Goal: Task Accomplishment & Management: Use online tool/utility

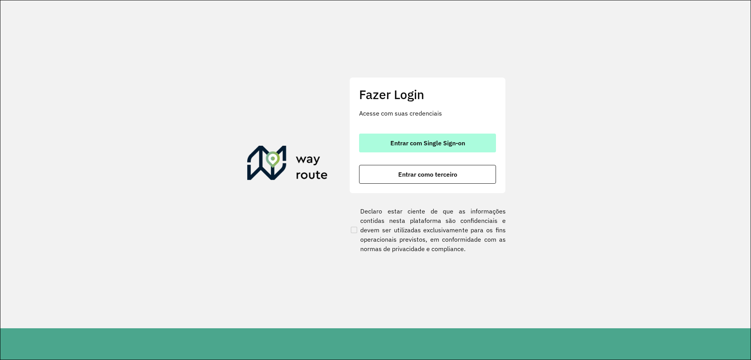
click at [445, 140] on span "Entrar com Single Sign-on" at bounding box center [428, 143] width 75 height 6
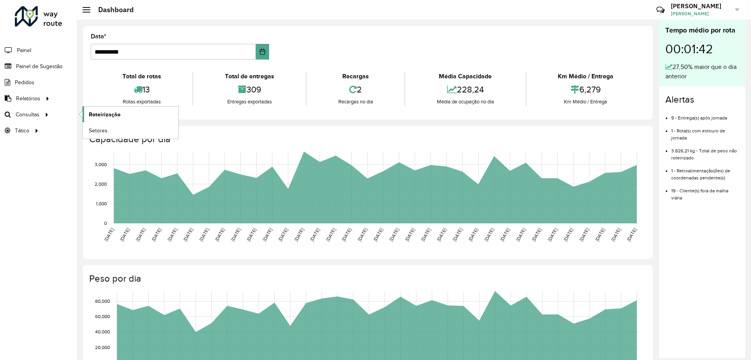
click at [96, 114] on span "Roteirização" at bounding box center [105, 114] width 32 height 8
click at [43, 69] on span "Painel de Sugestão" at bounding box center [40, 66] width 49 height 8
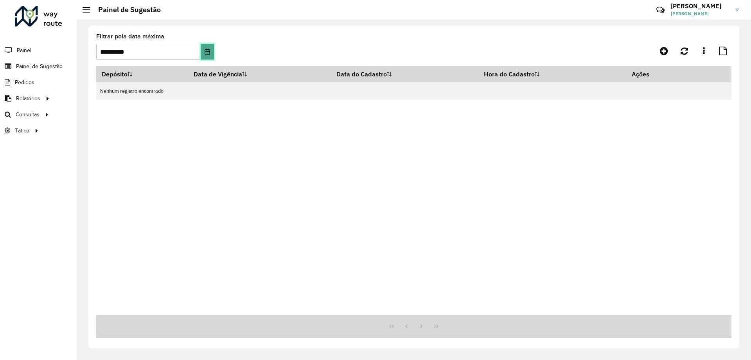
click at [206, 56] on button "Choose Date" at bounding box center [207, 52] width 13 height 16
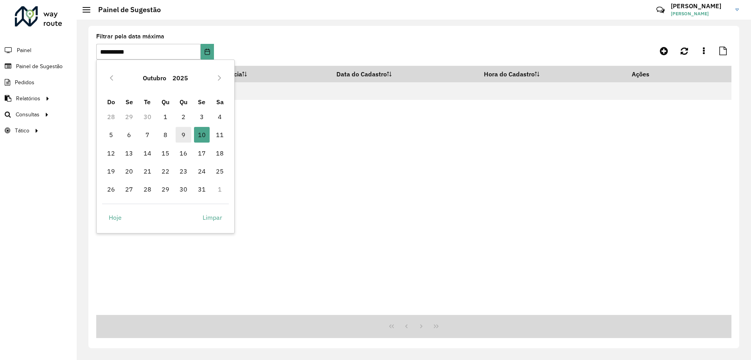
click at [182, 133] on span "9" at bounding box center [184, 135] width 16 height 16
type input "**********"
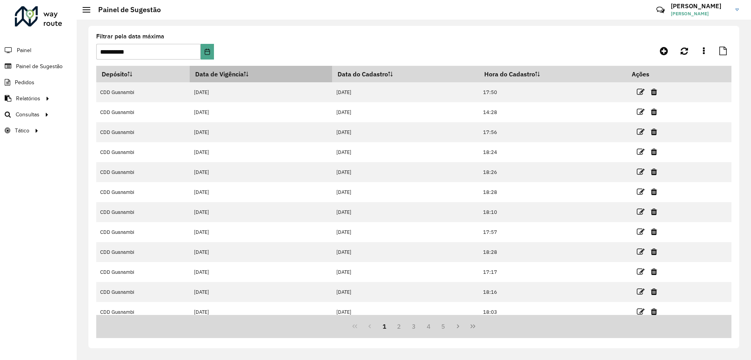
click at [248, 75] on icon at bounding box center [247, 74] width 0 height 5
click at [248, 74] on icon at bounding box center [246, 74] width 5 height 5
click at [244, 76] on th "Data de Vigência" at bounding box center [261, 74] width 142 height 16
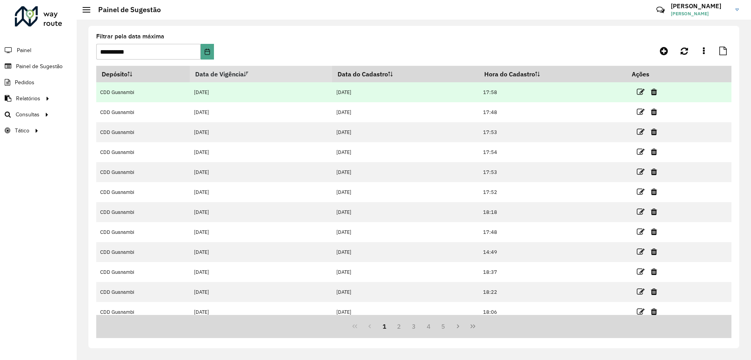
click at [236, 95] on td "09/10/2025" at bounding box center [261, 92] width 142 height 20
click at [638, 93] on icon at bounding box center [641, 92] width 8 height 8
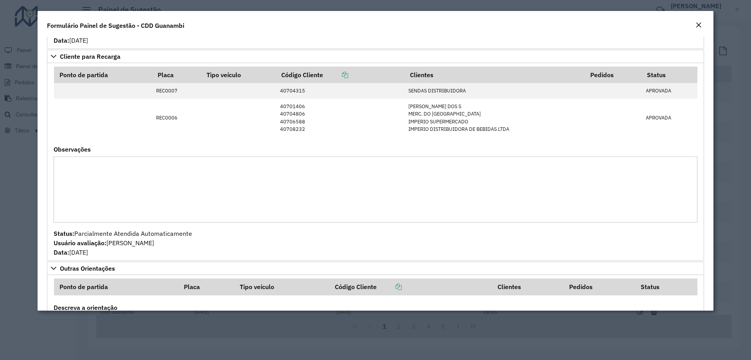
scroll to position [314, 0]
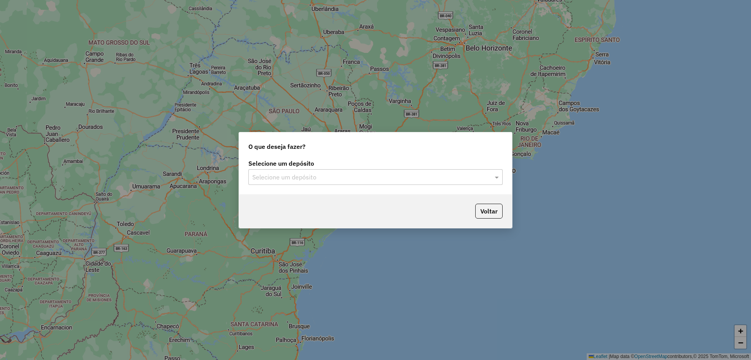
click at [338, 181] on div "Selecione um depósito" at bounding box center [376, 177] width 254 height 16
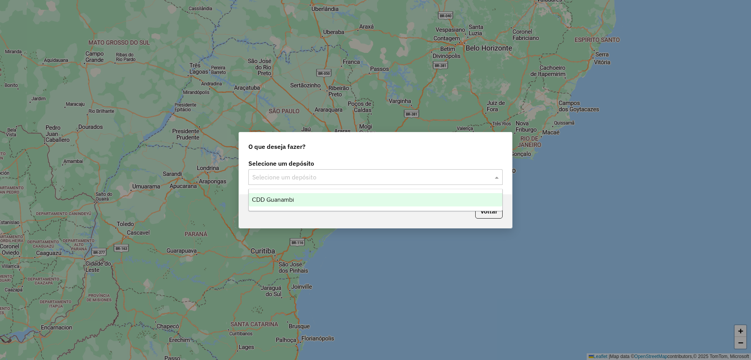
click at [306, 204] on div "CDD Guanambi" at bounding box center [376, 199] width 254 height 13
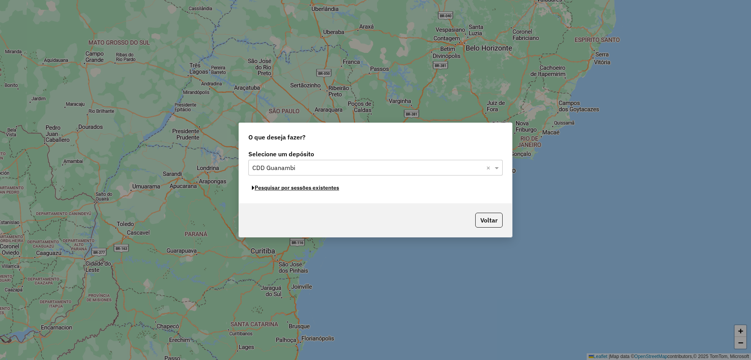
click at [306, 189] on button "Pesquisar por sessões existentes" at bounding box center [296, 188] width 94 height 12
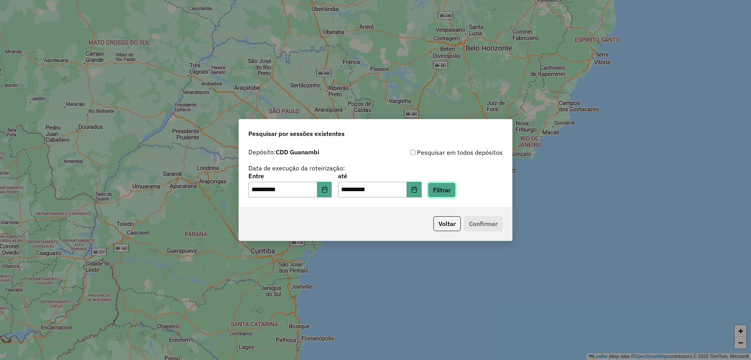
click at [449, 190] on button "Filtrar" at bounding box center [442, 189] width 28 height 15
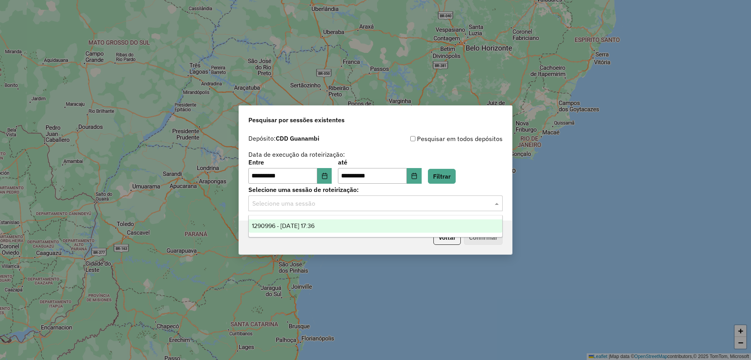
click at [319, 206] on input "text" at bounding box center [367, 203] width 231 height 9
click at [313, 218] on ng-dropdown-panel "1290996 - 09/10/2025 17:36" at bounding box center [376, 226] width 254 height 22
click at [313, 226] on span "1290996 - 09/10/2025 17:36" at bounding box center [283, 225] width 63 height 7
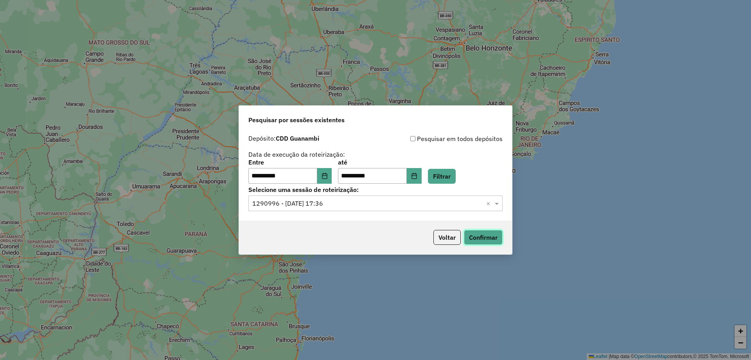
click at [493, 236] on button "Confirmar" at bounding box center [483, 237] width 39 height 15
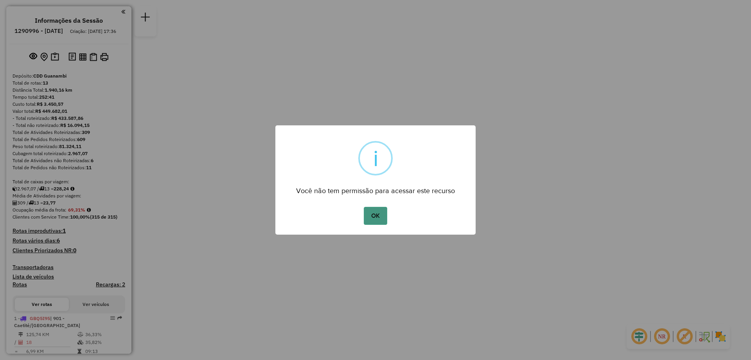
click at [368, 216] on button "OK" at bounding box center [375, 216] width 23 height 18
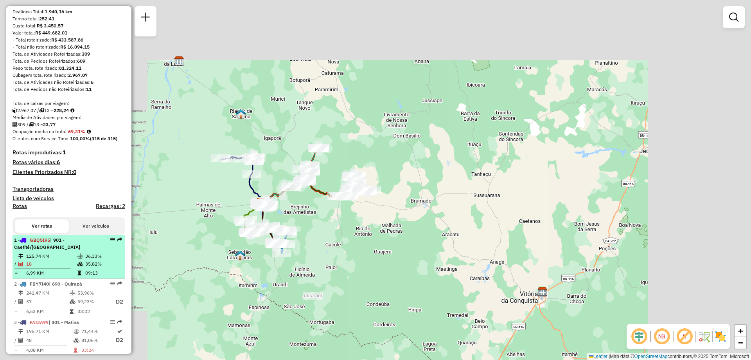
scroll to position [117, 0]
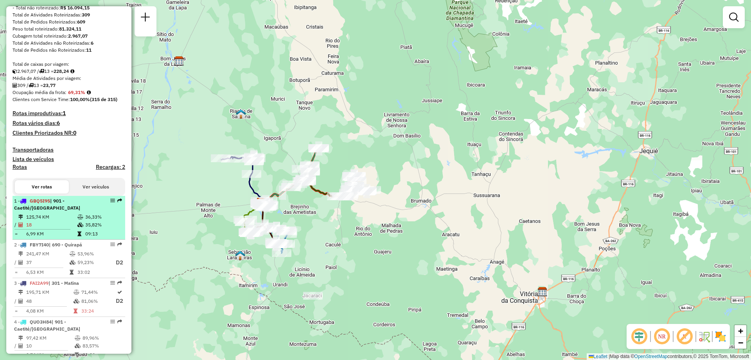
select select "**********"
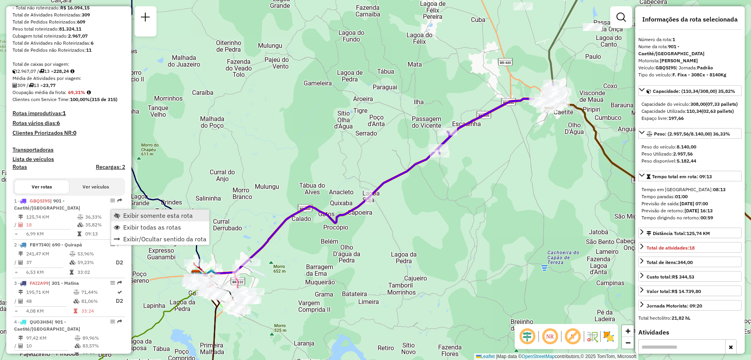
click at [126, 213] on span "Exibir somente esta rota" at bounding box center [158, 215] width 70 height 6
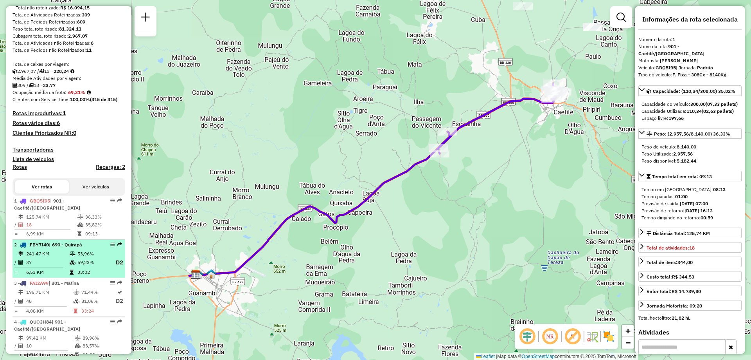
click at [58, 266] on td "37" at bounding box center [47, 263] width 43 height 10
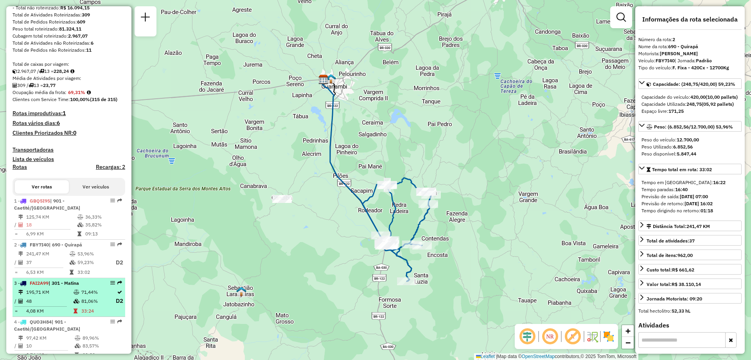
click at [61, 296] on td "195,71 KM" at bounding box center [49, 292] width 47 height 8
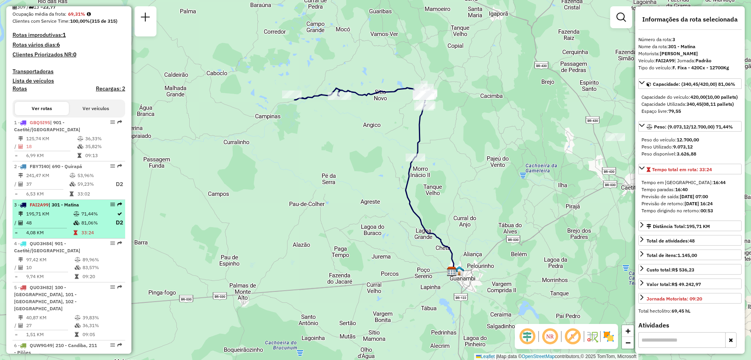
scroll to position [235, 0]
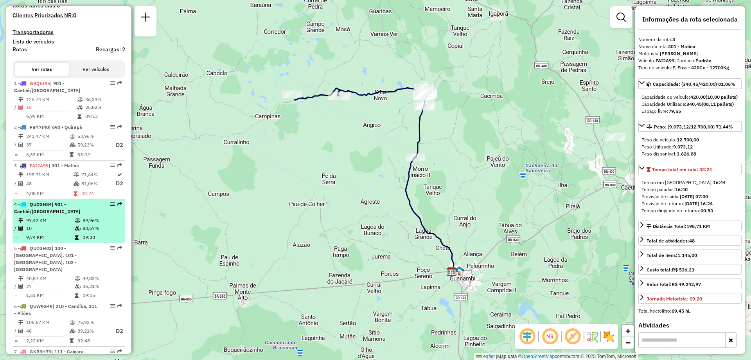
click at [67, 224] on td "97,42 KM" at bounding box center [50, 220] width 49 height 8
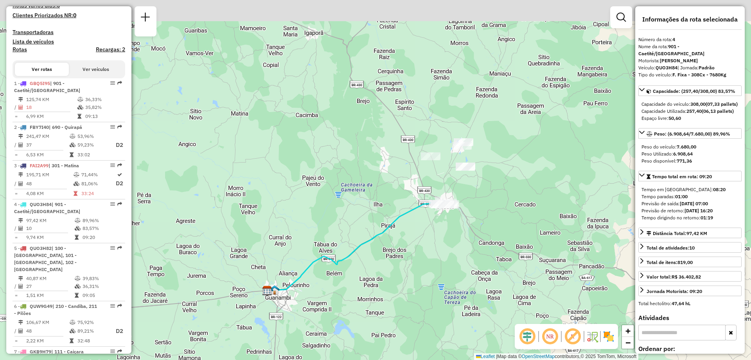
drag, startPoint x: 411, startPoint y: 192, endPoint x: 381, endPoint y: 226, distance: 44.9
click at [381, 226] on div "Janela de atendimento Grade de atendimento Capacidade Transportadoras Veículos …" at bounding box center [375, 180] width 751 height 360
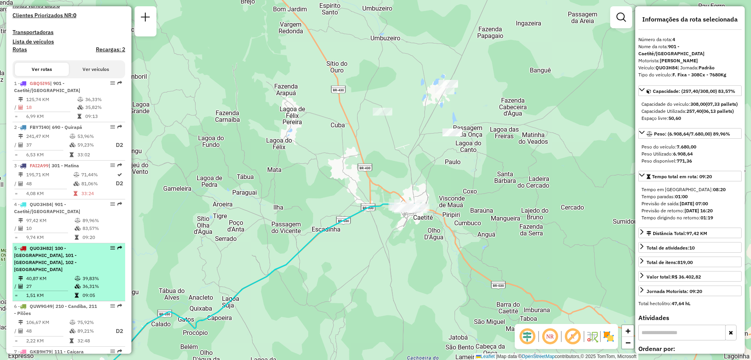
click at [85, 274] on td "39,83%" at bounding box center [102, 278] width 40 height 8
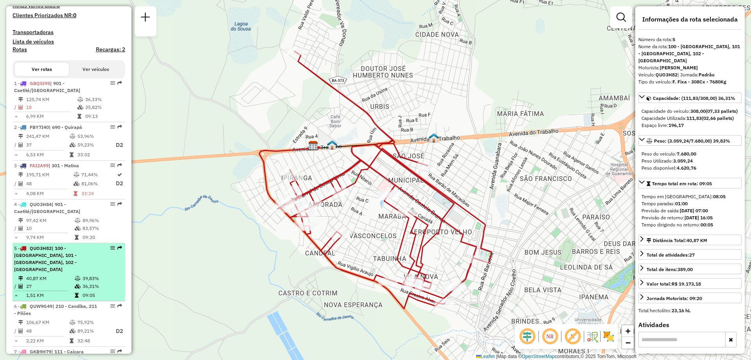
scroll to position [274, 0]
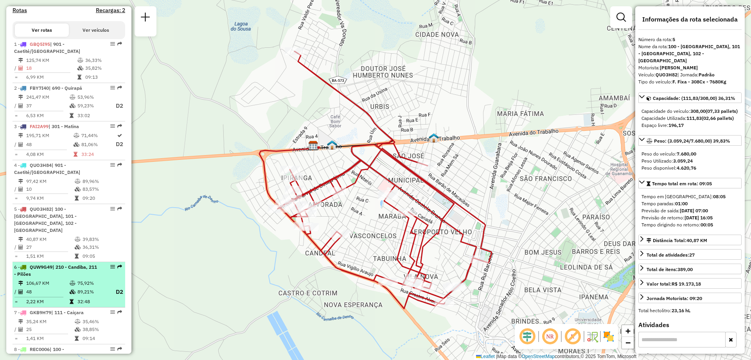
click at [65, 277] on div "6 - QUW9G49 | 210 - Candiba, 211 - Pilões" at bounding box center [55, 270] width 83 height 14
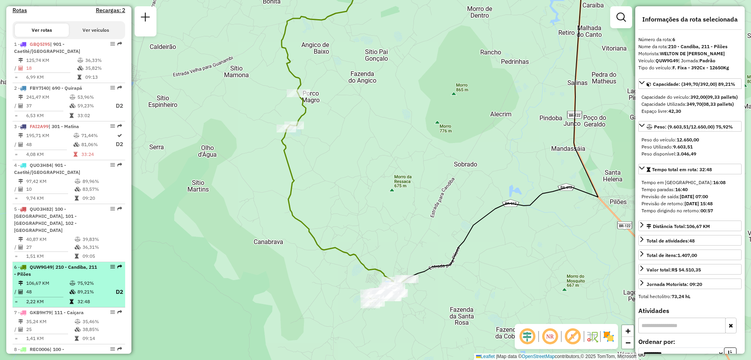
scroll to position [352, 0]
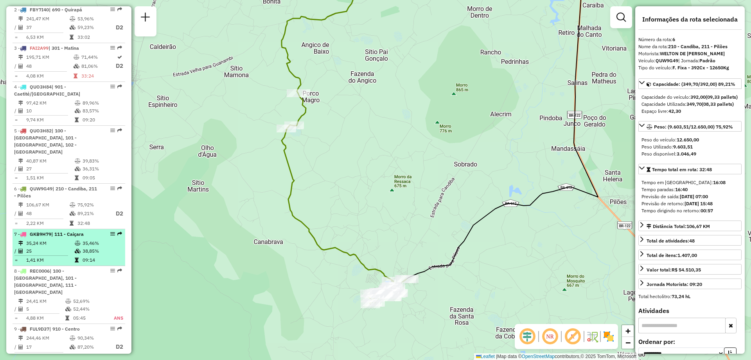
click at [82, 237] on span "| 111 - Caiçara" at bounding box center [67, 234] width 32 height 6
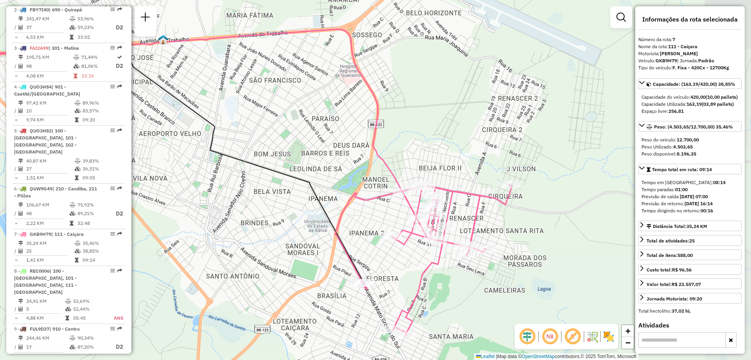
drag, startPoint x: 413, startPoint y: 220, endPoint x: 290, endPoint y: 221, distance: 123.7
click at [290, 221] on div "Janela de atendimento Grade de atendimento Capacidade Transportadoras Veículos …" at bounding box center [375, 180] width 751 height 360
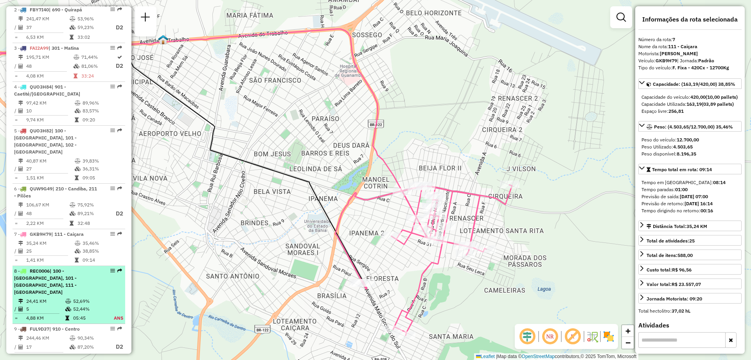
click at [74, 297] on td "52,69%" at bounding box center [89, 301] width 32 height 8
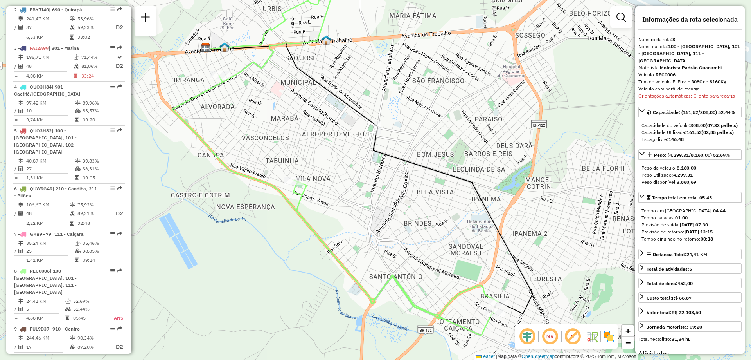
drag, startPoint x: 396, startPoint y: 231, endPoint x: 381, endPoint y: 219, distance: 18.6
click at [381, 219] on div "Janela de atendimento Grade de atendimento Capacidade Transportadoras Veículos …" at bounding box center [375, 180] width 751 height 360
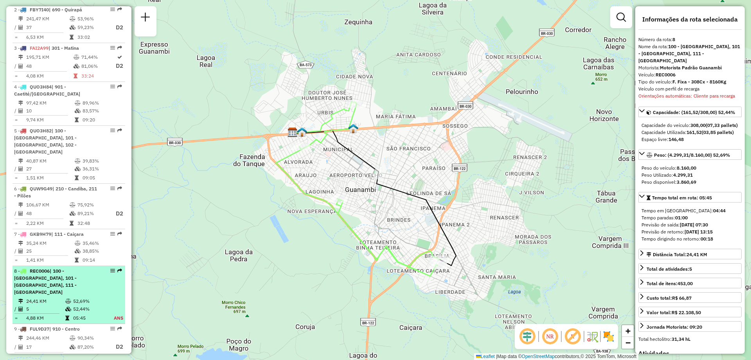
scroll to position [391, 0]
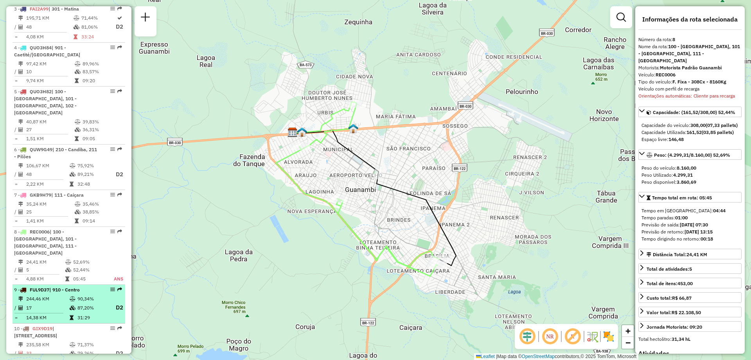
click at [59, 313] on hr at bounding box center [38, 313] width 49 height 0
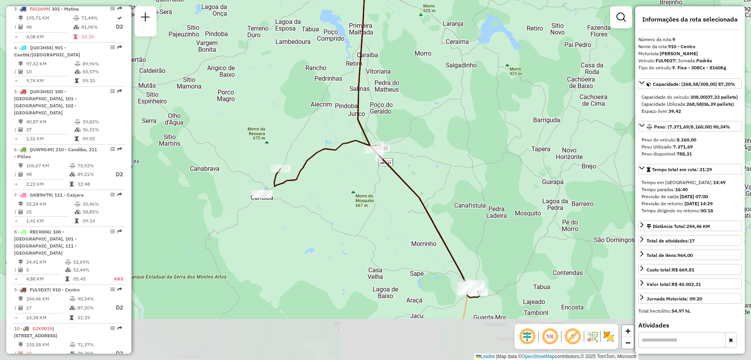
drag, startPoint x: 449, startPoint y: 284, endPoint x: 450, endPoint y: 230, distance: 54.0
click at [450, 230] on div "Janela de atendimento Grade de atendimento Capacidade Transportadoras Veículos …" at bounding box center [375, 180] width 751 height 360
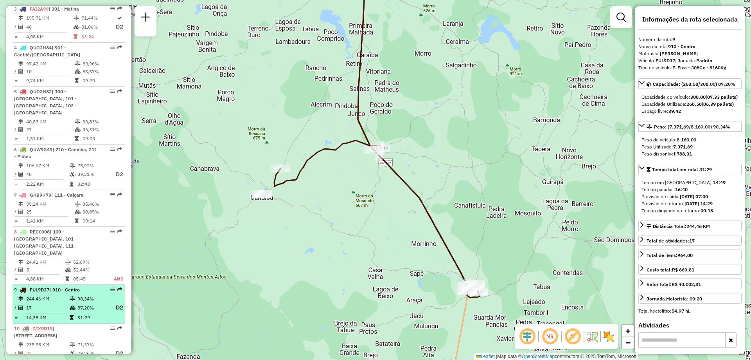
scroll to position [431, 0]
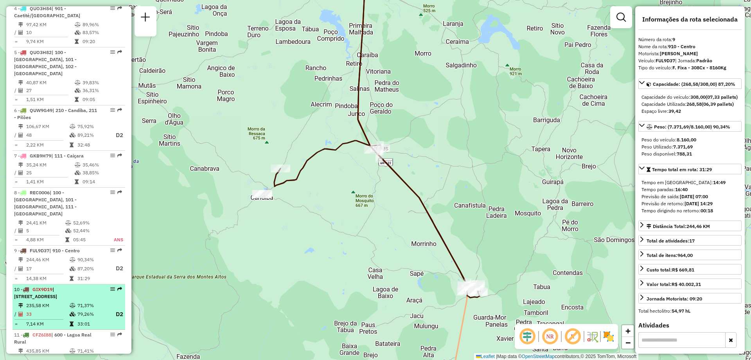
click at [57, 296] on span "| 600 - Lagoa Real Rural , 610 - Lagoa Real, 901 - Caetité/Alto Buenos Aires" at bounding box center [35, 292] width 43 height 13
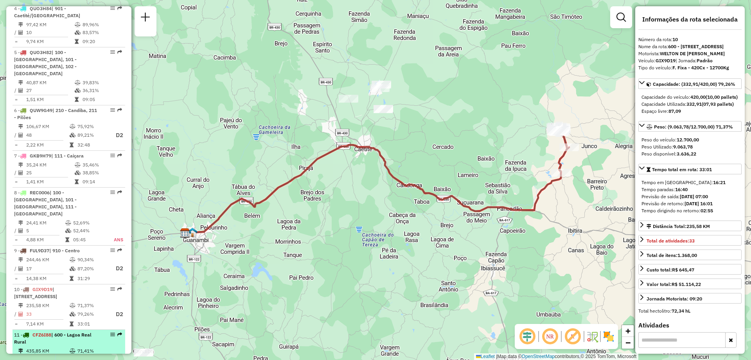
scroll to position [509, 0]
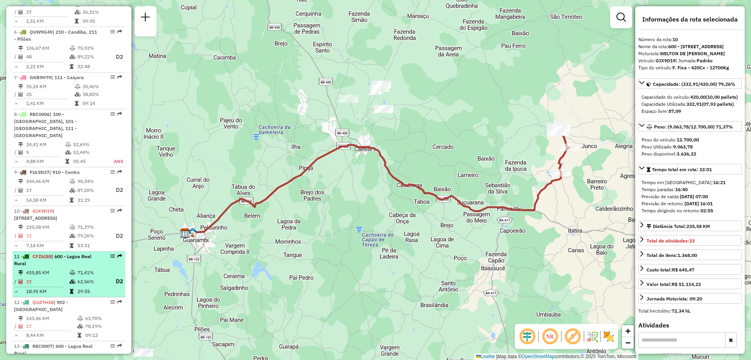
click at [81, 258] on span "| 600 - Lagoa Real Rural" at bounding box center [52, 259] width 77 height 13
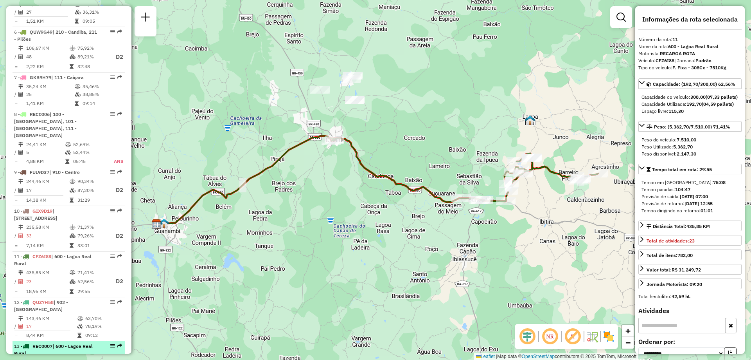
scroll to position [587, 0]
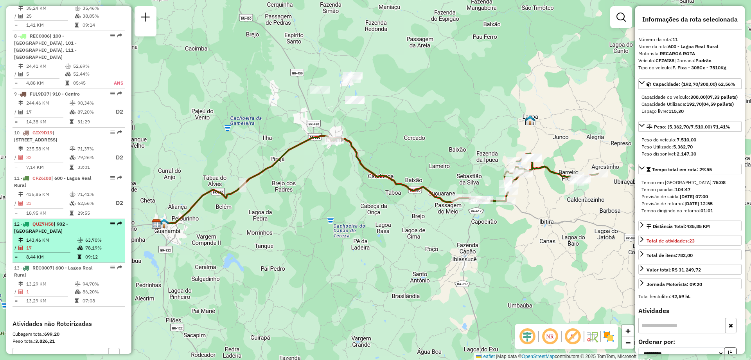
click at [94, 253] on td "09:12" at bounding box center [103, 257] width 37 height 8
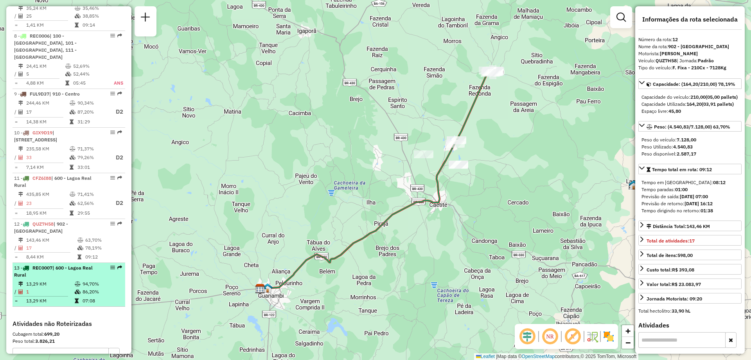
click at [83, 288] on td "86,20%" at bounding box center [102, 292] width 40 height 8
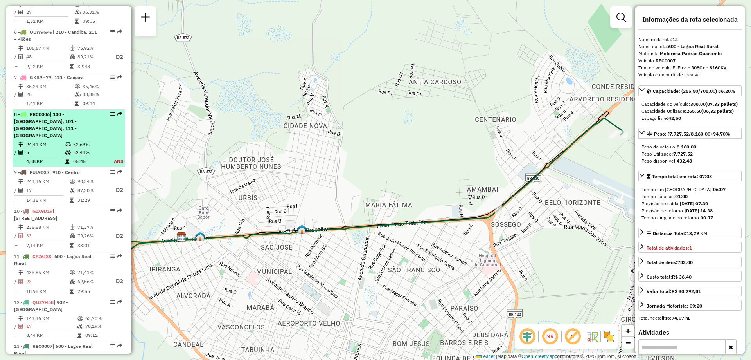
scroll to position [626, 0]
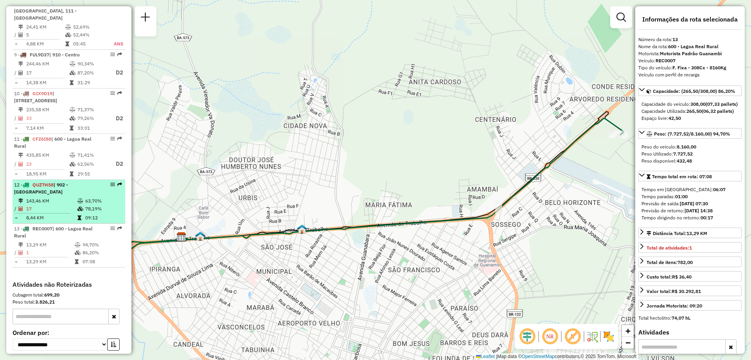
click at [79, 198] on icon at bounding box center [80, 200] width 6 height 5
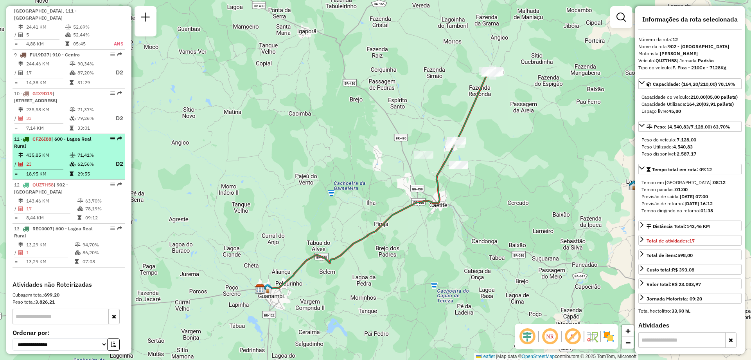
click at [77, 155] on td "71,41%" at bounding box center [92, 155] width 31 height 8
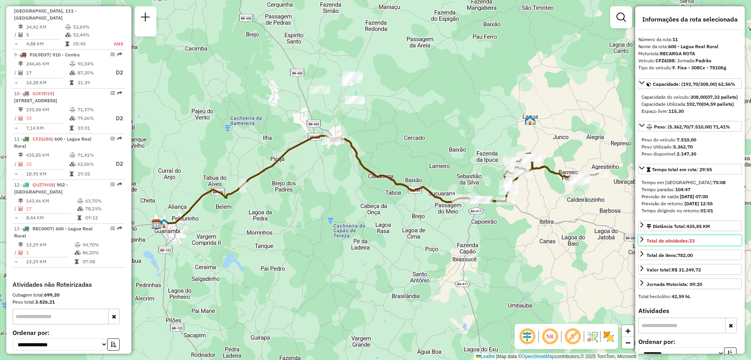
click at [649, 245] on link "Total de atividades: 23" at bounding box center [690, 240] width 103 height 11
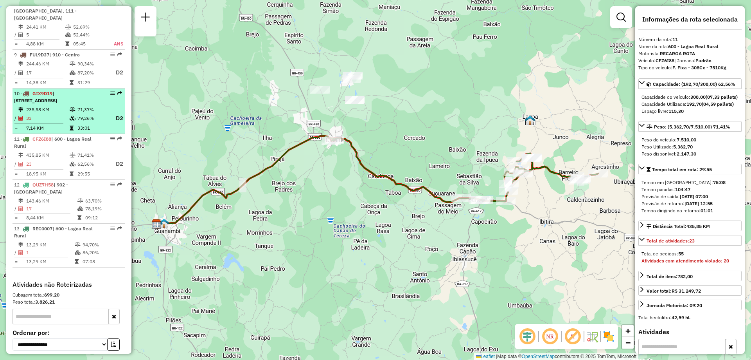
click at [72, 109] on icon at bounding box center [73, 109] width 6 height 5
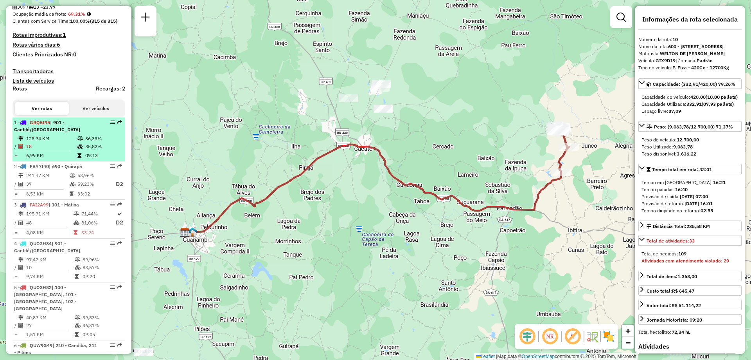
scroll to position [235, 0]
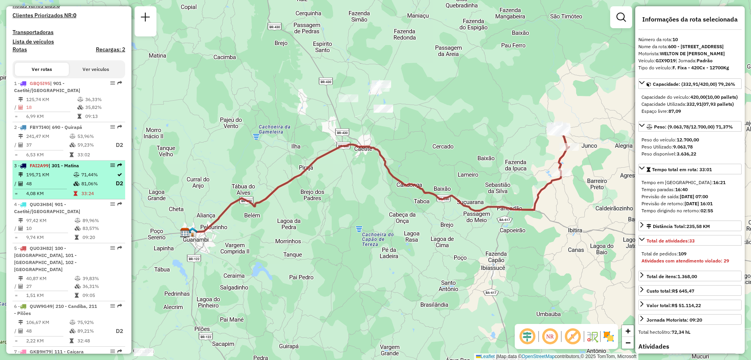
click at [90, 178] on td "71,44%" at bounding box center [98, 175] width 34 height 8
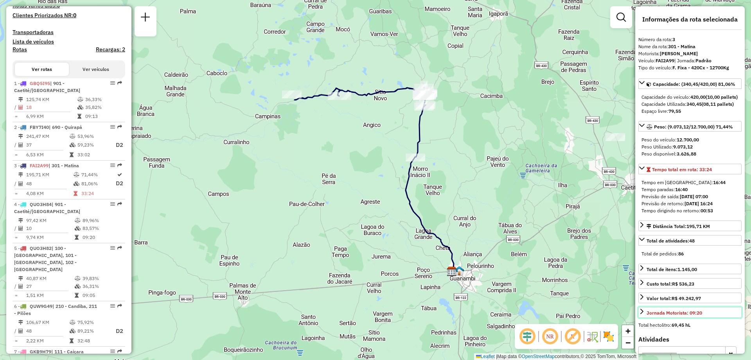
click at [668, 316] on div "Jornada Motorista: 09:20" at bounding box center [675, 312] width 56 height 7
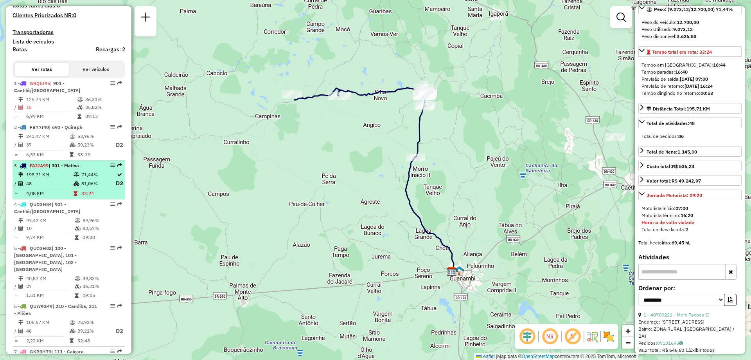
click at [62, 188] on td "48" at bounding box center [49, 183] width 47 height 10
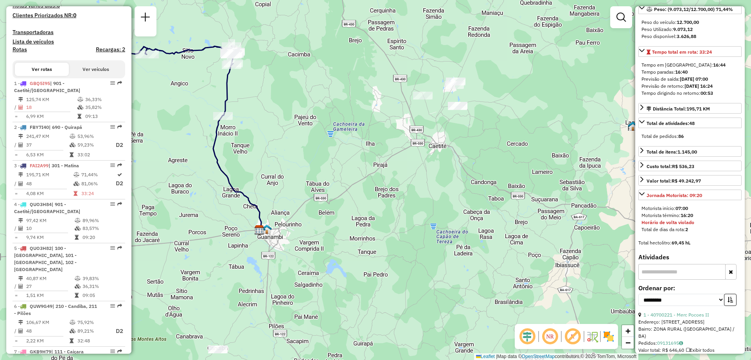
drag, startPoint x: 488, startPoint y: 183, endPoint x: 316, endPoint y: 137, distance: 178.8
click at [316, 137] on div "Janela de atendimento Grade de atendimento Capacidade Transportadoras Veículos …" at bounding box center [375, 180] width 751 height 360
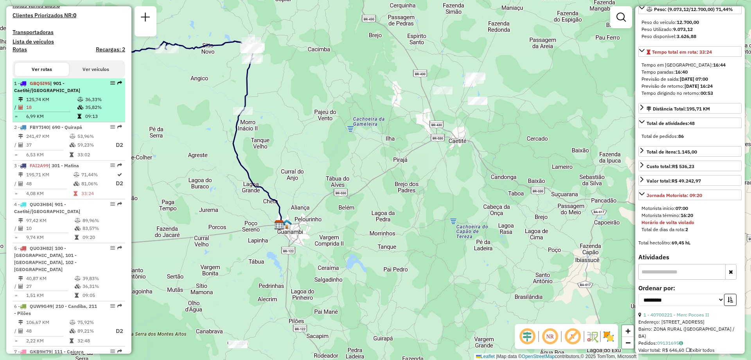
click at [63, 110] on td "18" at bounding box center [51, 107] width 51 height 8
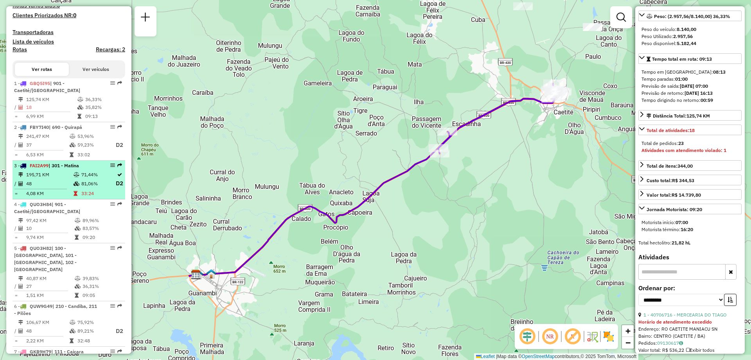
click at [65, 168] on span "| 301 - Matina" at bounding box center [64, 165] width 31 height 6
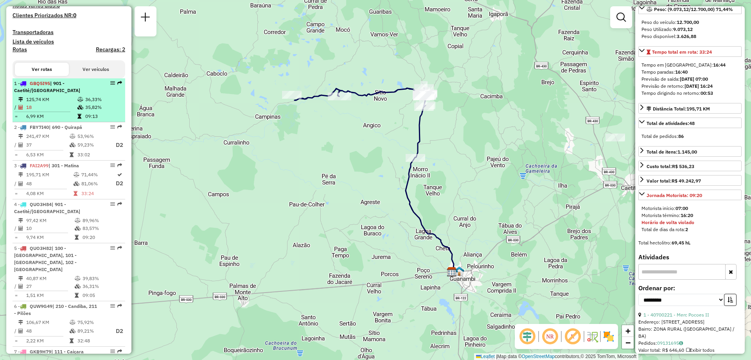
click at [81, 102] on icon at bounding box center [80, 99] width 6 height 5
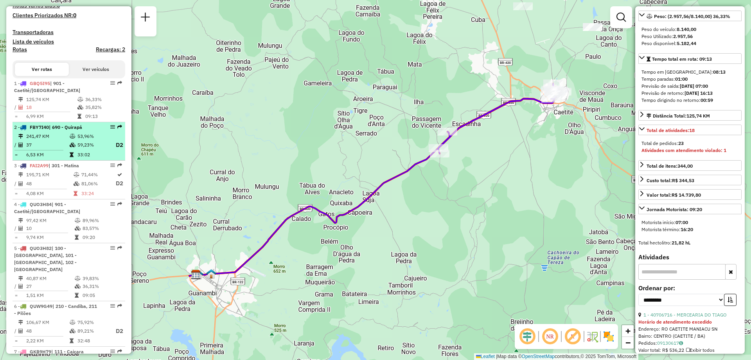
click at [76, 138] on li "2 - FBY7I40 | 690 - Quirapá 241,47 KM 53,96% / 37 59,23% D2 = 6,53 KM 33:02" at bounding box center [69, 141] width 113 height 39
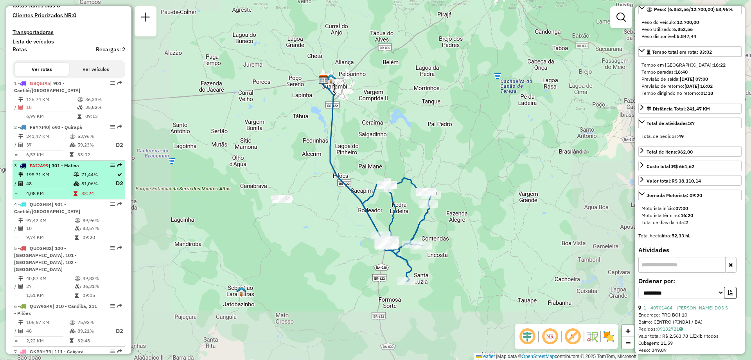
click at [68, 188] on td "48" at bounding box center [49, 183] width 47 height 10
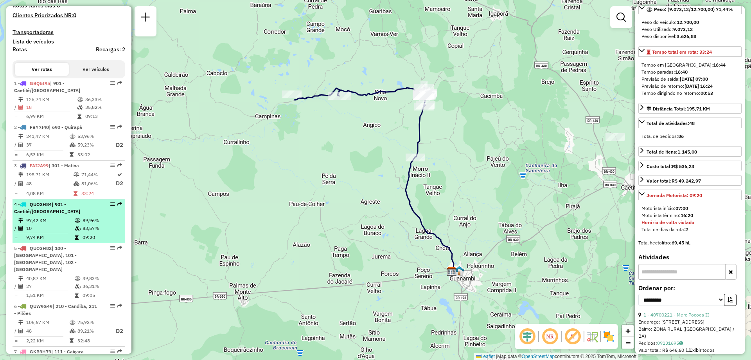
click at [70, 215] on div "4 - QUO3H84 | 901 - Caetité/Alto Buenos Aires" at bounding box center [55, 208] width 83 height 14
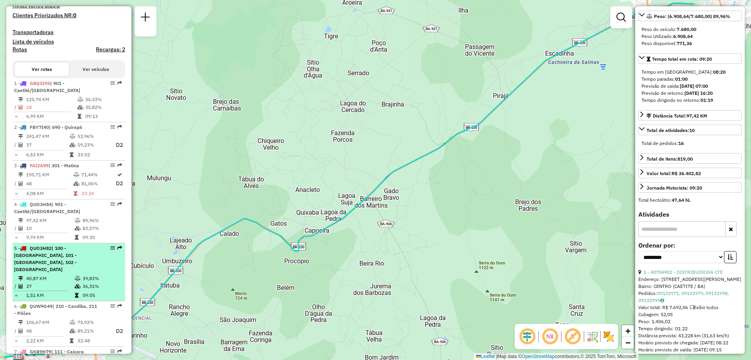
click at [69, 262] on span "| 100 - Novo Horizonte, 101 - Por do Sol, 102 - Vomitamel" at bounding box center [45, 258] width 63 height 27
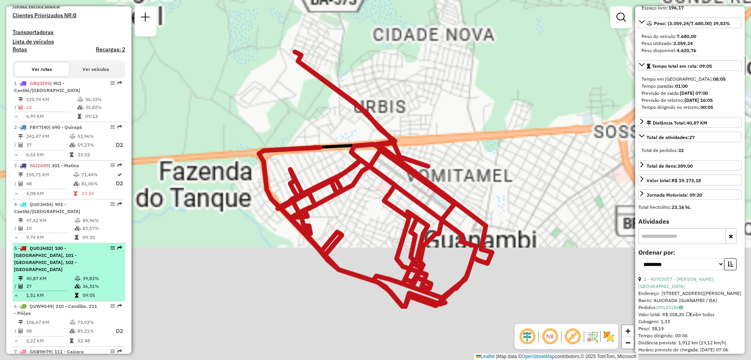
scroll to position [124, 0]
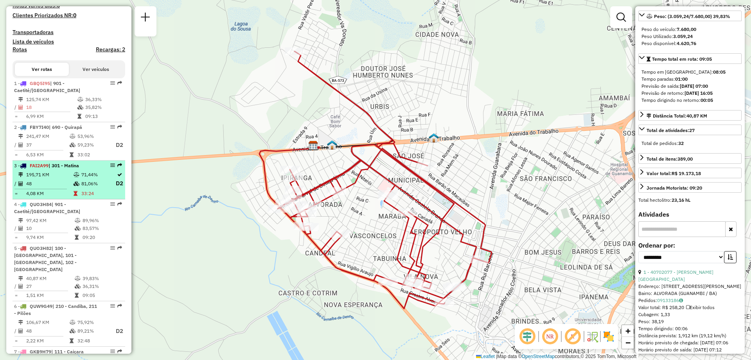
click at [48, 168] on span "FAI2A99" at bounding box center [39, 165] width 19 height 6
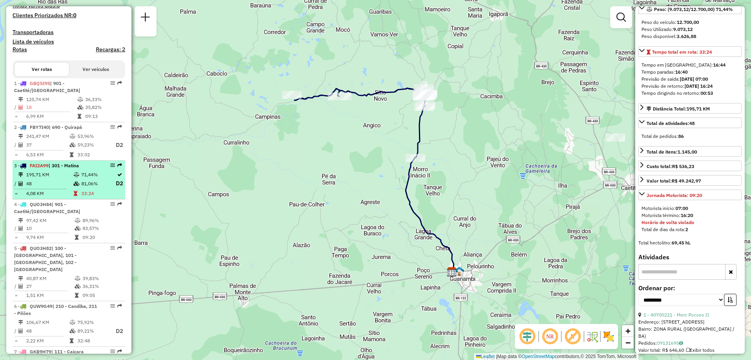
scroll to position [313, 0]
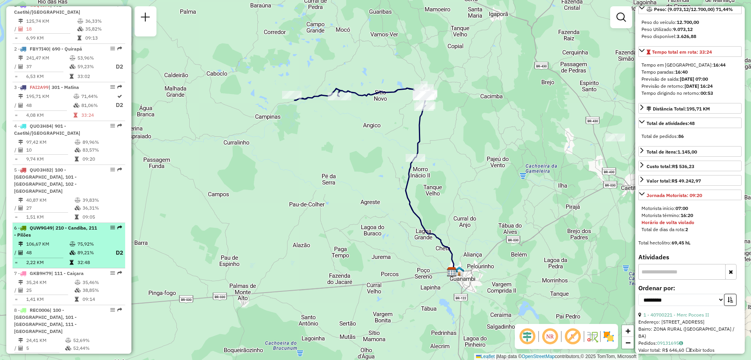
click at [62, 241] on td "106,67 KM" at bounding box center [47, 244] width 43 height 8
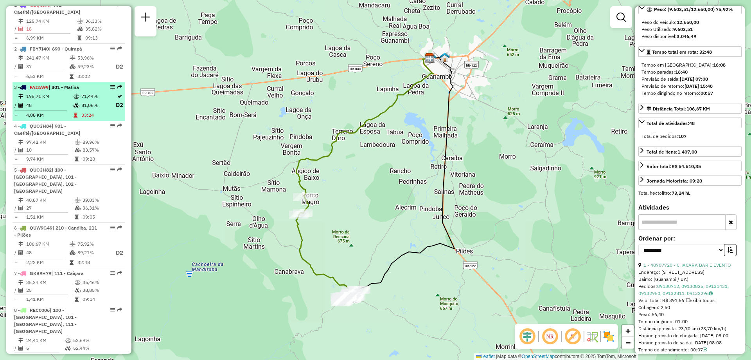
click at [55, 100] on td "195,71 KM" at bounding box center [49, 96] width 47 height 8
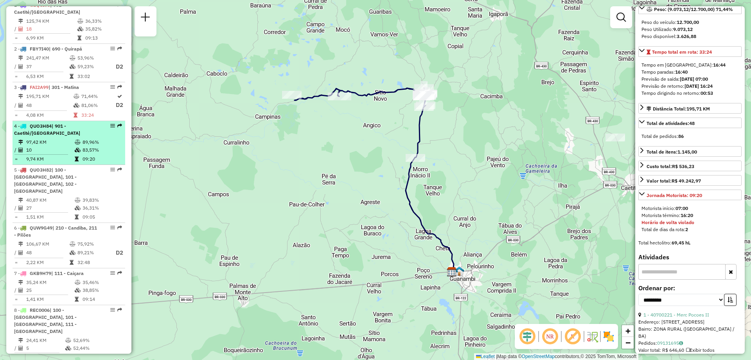
click at [63, 146] on td "97,42 KM" at bounding box center [50, 142] width 49 height 8
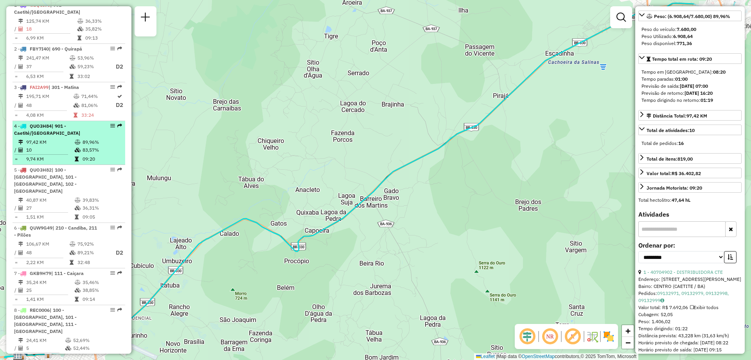
scroll to position [235, 0]
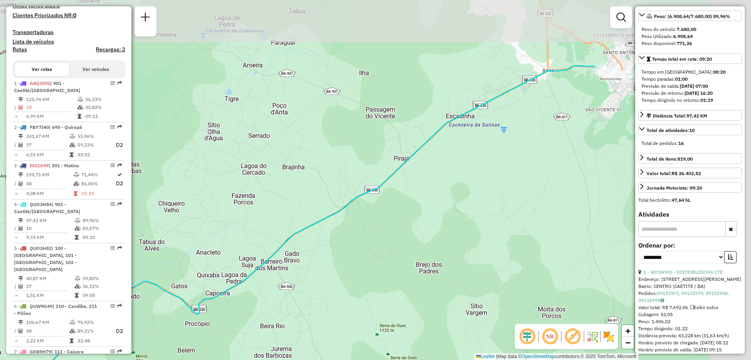
drag, startPoint x: 379, startPoint y: 129, endPoint x: 291, endPoint y: 184, distance: 103.4
click at [291, 184] on div "Janela de atendimento Grade de atendimento Capacidade Transportadoras Veículos …" at bounding box center [375, 180] width 751 height 360
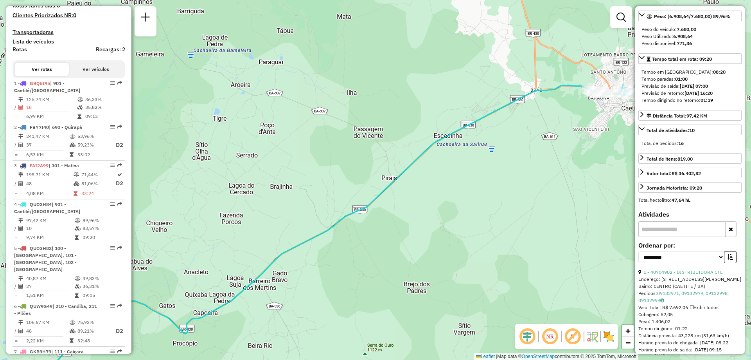
drag, startPoint x: 486, startPoint y: 96, endPoint x: 435, endPoint y: 129, distance: 61.4
click at [435, 129] on div "Janela de atendimento Grade de atendimento Capacidade Transportadoras Veículos …" at bounding box center [375, 180] width 751 height 360
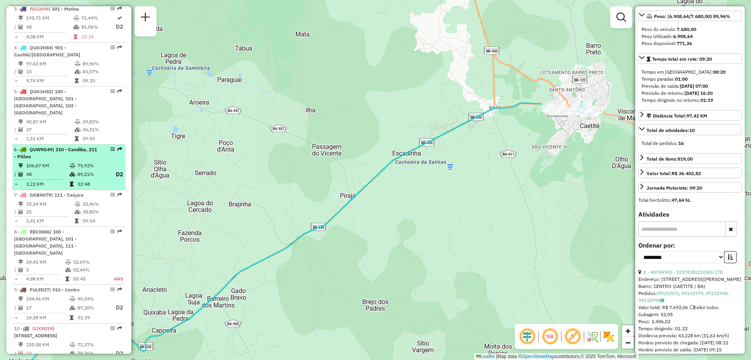
scroll to position [509, 0]
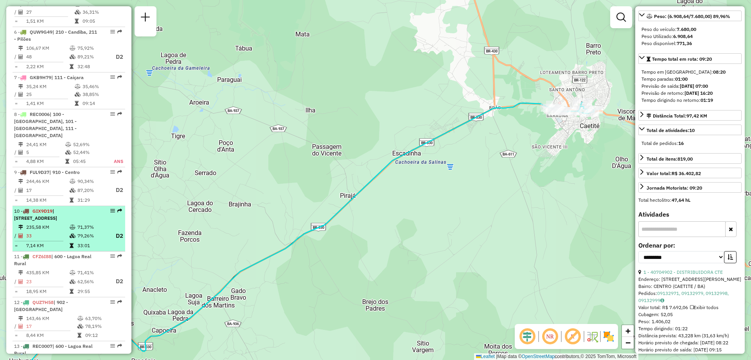
click at [52, 251] on li "10 - GIX9D19 | 600 - Lagoa Real Rural , 610 - Lagoa Real, 901 - Caetité/Alto Bu…" at bounding box center [69, 229] width 113 height 46
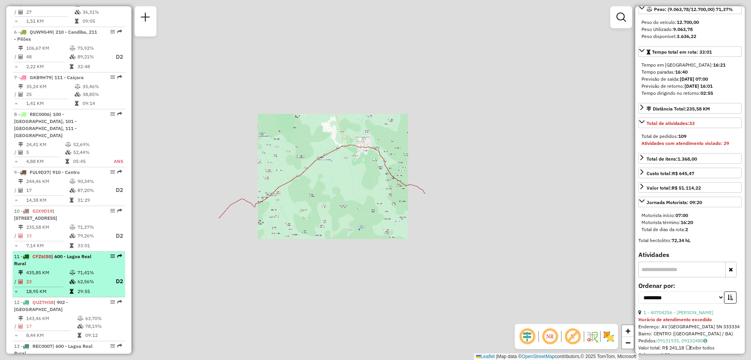
scroll to position [124, 0]
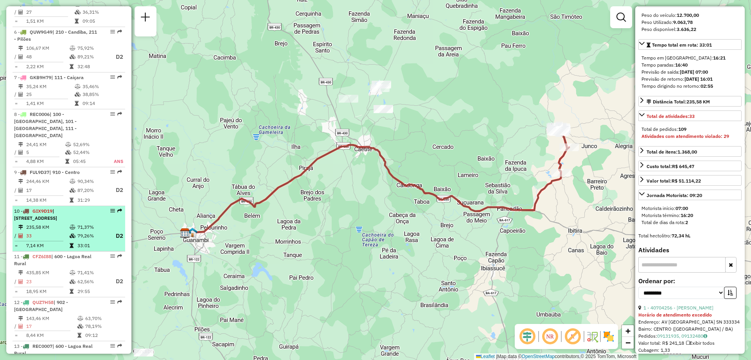
click at [60, 231] on td "33" at bounding box center [47, 236] width 43 height 10
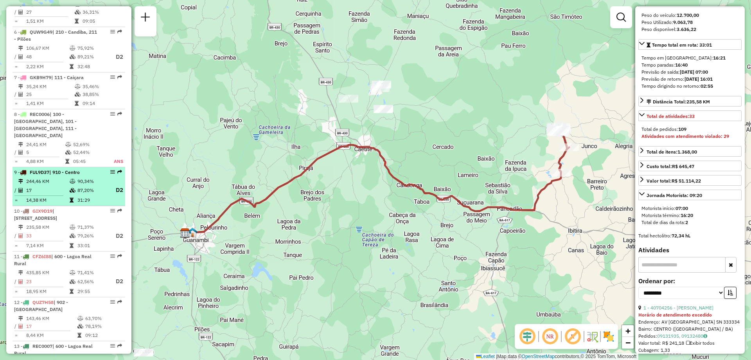
click at [70, 198] on icon at bounding box center [72, 200] width 4 height 5
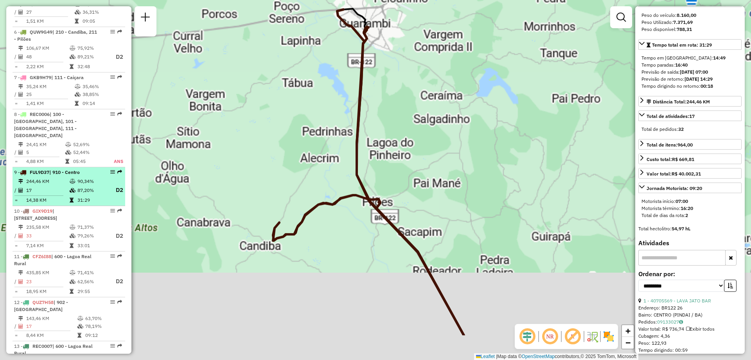
scroll to position [117, 0]
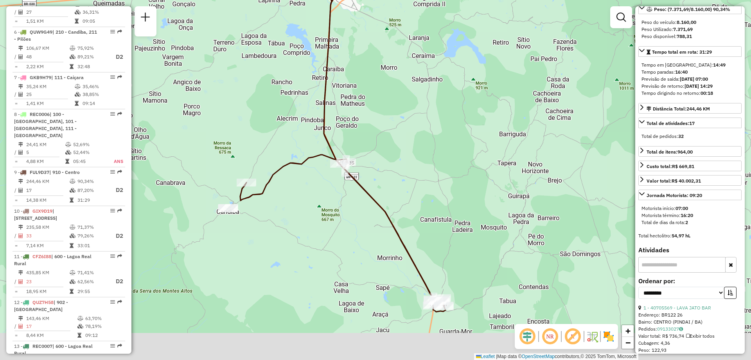
drag, startPoint x: 369, startPoint y: 272, endPoint x: 321, endPoint y: 211, distance: 77.1
click at [321, 211] on div "Janela de atendimento Grade de atendimento Capacidade Transportadoras Veículos …" at bounding box center [375, 180] width 751 height 360
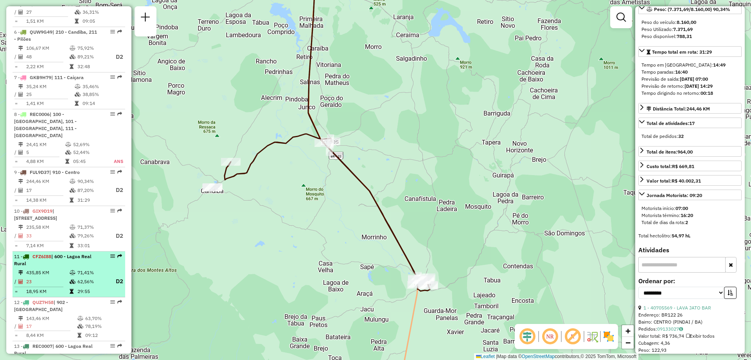
drag, startPoint x: 29, startPoint y: 290, endPoint x: 34, endPoint y: 287, distance: 5.3
click at [30, 290] on td "18,95 KM" at bounding box center [47, 291] width 43 height 8
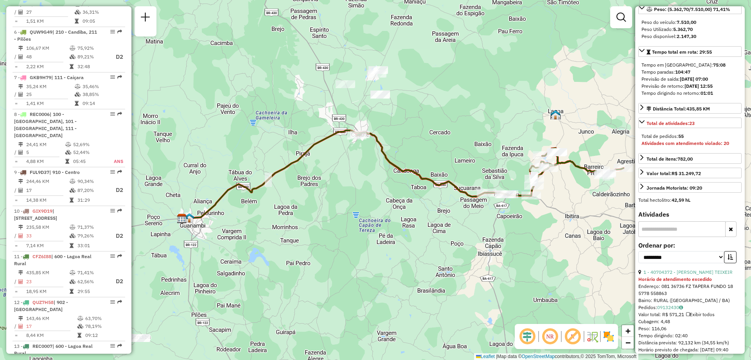
drag, startPoint x: 325, startPoint y: 187, endPoint x: 361, endPoint y: 175, distance: 38.4
click at [361, 175] on div "Janela de atendimento Grade de atendimento Capacidade Transportadoras Veículos …" at bounding box center [375, 180] width 751 height 360
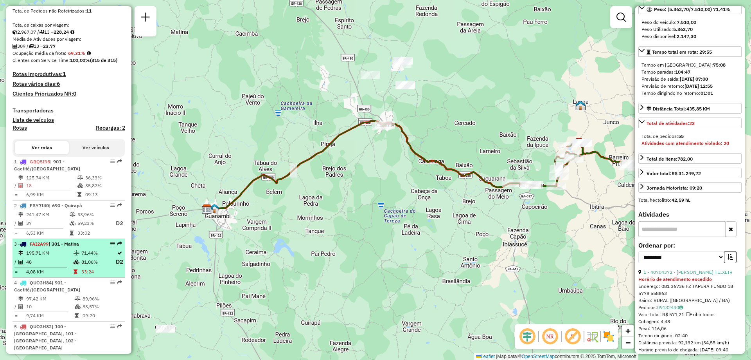
scroll to position [196, 0]
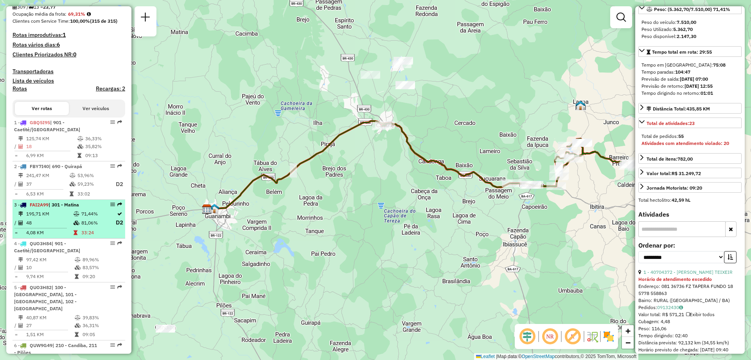
click at [61, 224] on table "195,71 KM 71,44% / 48 81,06% D2 = 4,08 KM 33:24" at bounding box center [69, 223] width 110 height 27
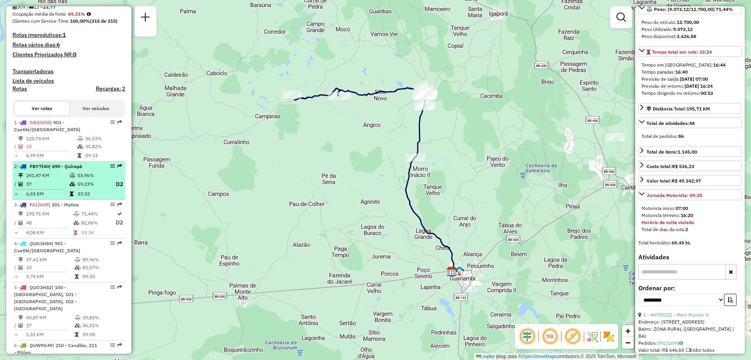
click at [69, 179] on td at bounding box center [73, 175] width 8 height 8
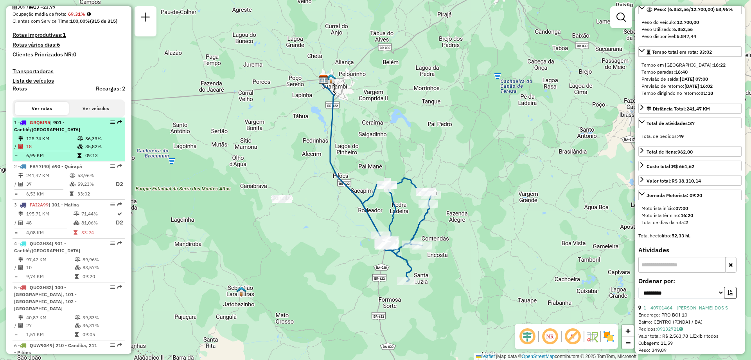
click at [75, 142] on td "125,74 KM" at bounding box center [51, 139] width 51 height 8
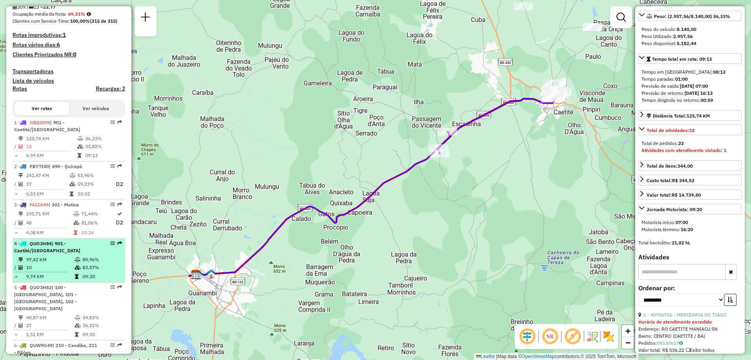
click at [61, 249] on span "| 901 - Caetité/Alto Buenos Aires" at bounding box center [47, 246] width 66 height 13
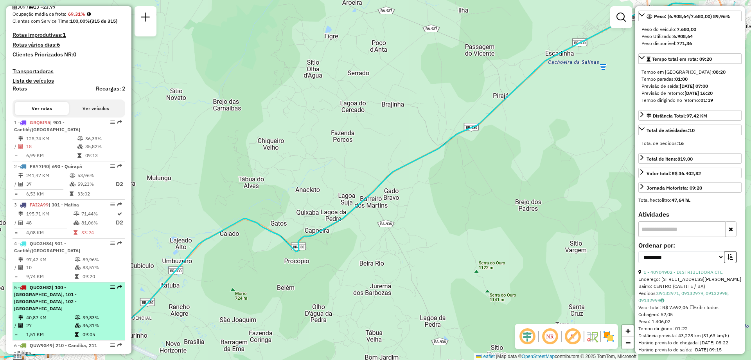
click at [53, 314] on td "40,87 KM" at bounding box center [50, 317] width 49 height 8
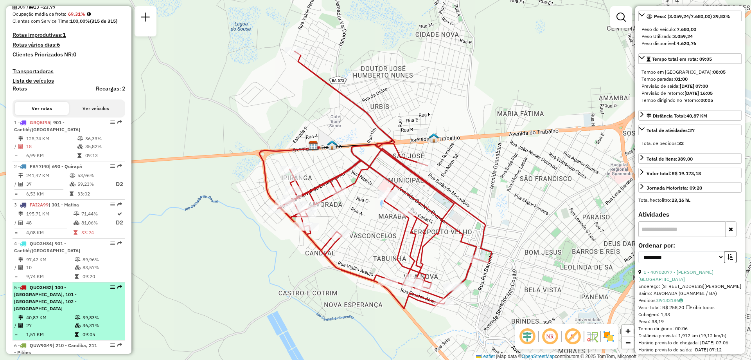
scroll to position [235, 0]
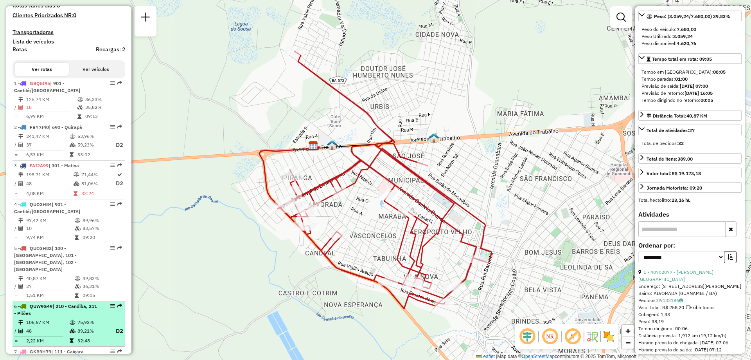
click at [52, 306] on span "QUW9G49" at bounding box center [41, 306] width 23 height 6
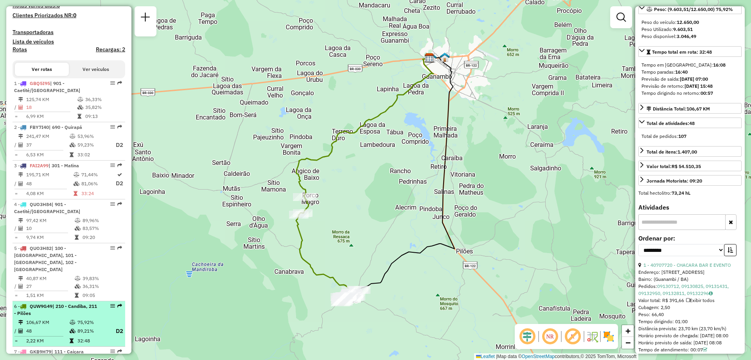
scroll to position [274, 0]
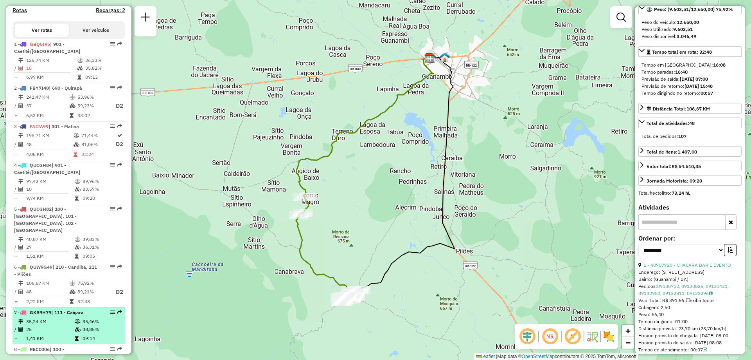
click at [55, 316] on li "7 - GKB9H79 | 111 - Caiçara 35,24 KM 35,46% / 25 38,85% = 1,41 KM 09:14" at bounding box center [69, 325] width 113 height 37
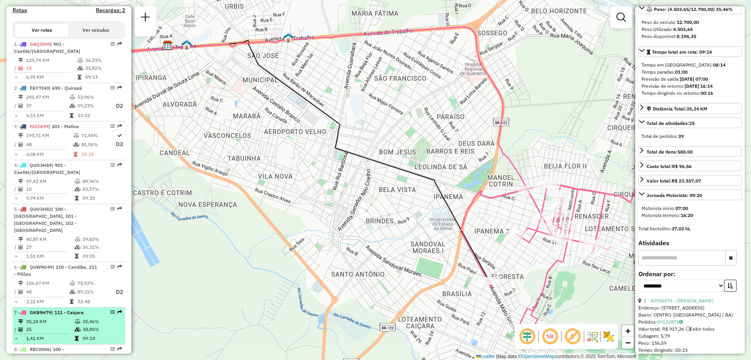
scroll to position [352, 0]
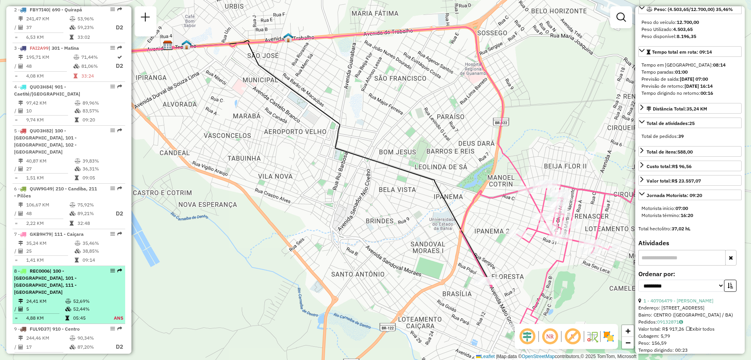
click at [76, 297] on td "52,69%" at bounding box center [89, 301] width 32 height 8
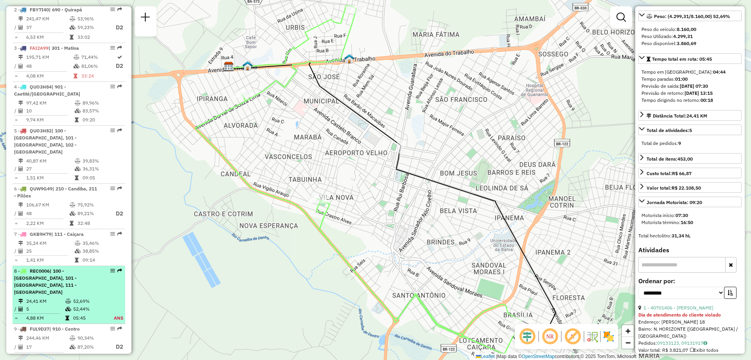
scroll to position [431, 0]
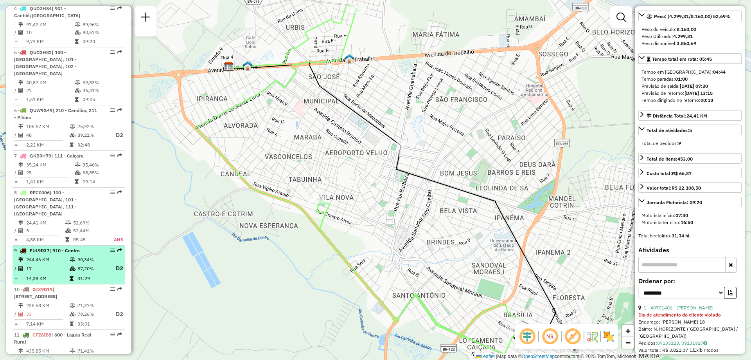
click at [94, 263] on td "87,20%" at bounding box center [92, 268] width 31 height 10
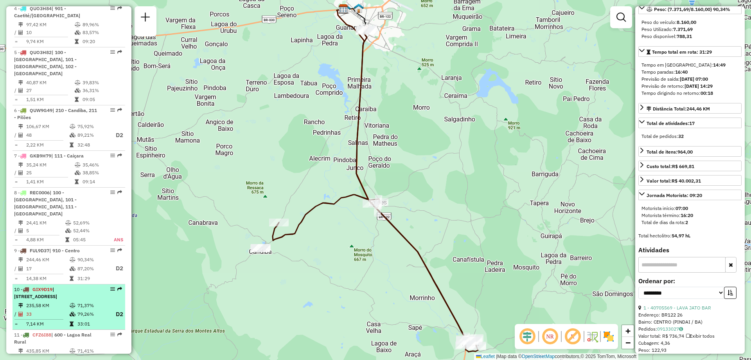
scroll to position [470, 0]
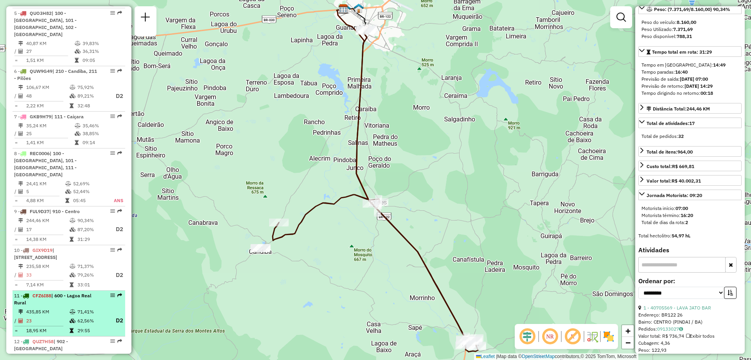
click at [81, 315] on td "62,56%" at bounding box center [92, 320] width 31 height 10
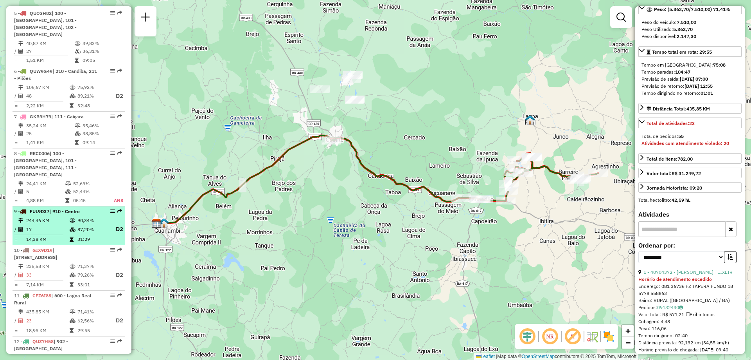
click at [97, 235] on td "31:29" at bounding box center [92, 239] width 31 height 8
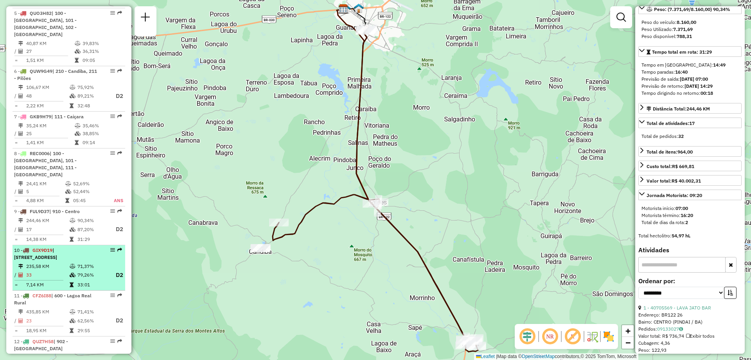
scroll to position [548, 0]
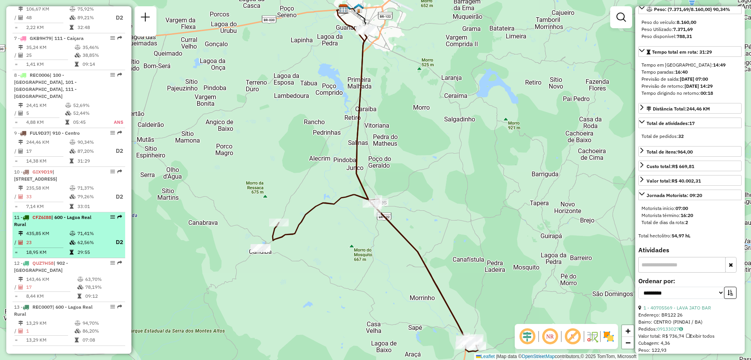
click at [70, 230] on td at bounding box center [73, 233] width 8 height 8
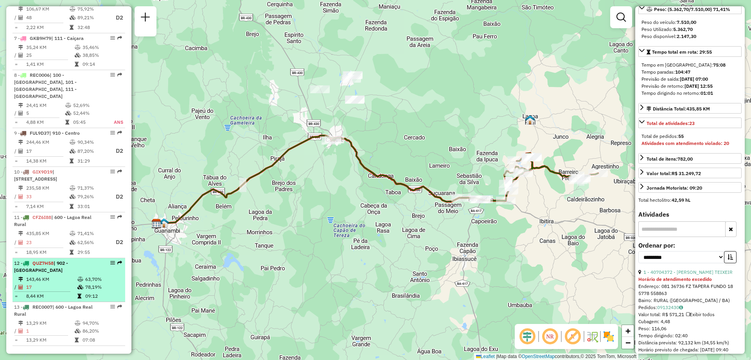
click at [70, 275] on td "143,46 KM" at bounding box center [51, 279] width 51 height 8
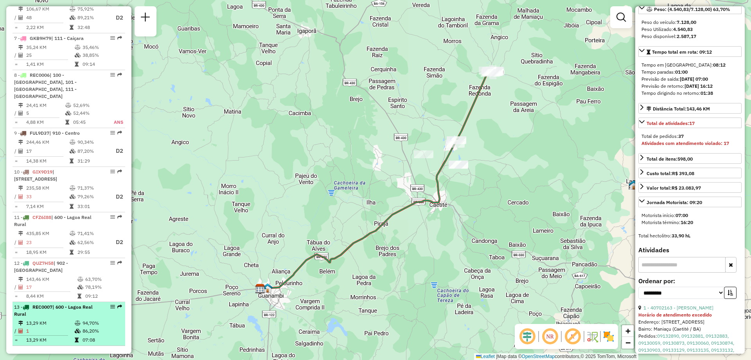
click at [75, 328] on icon at bounding box center [78, 330] width 6 height 5
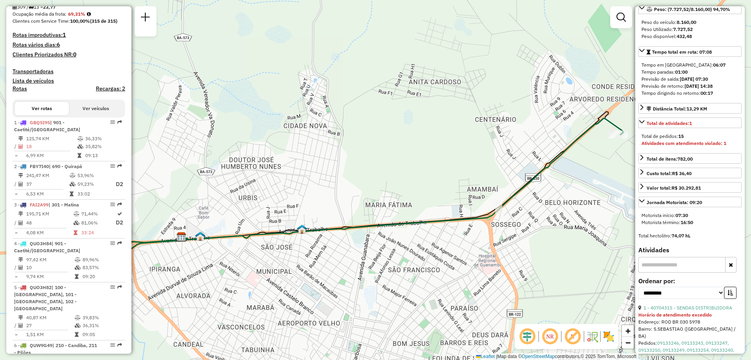
scroll to position [78, 0]
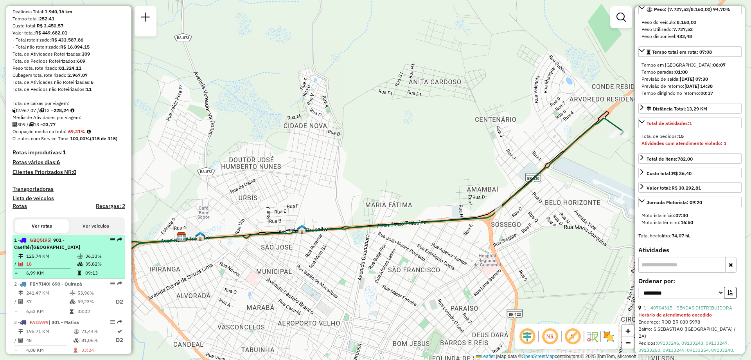
click at [65, 250] on div "1 - GBQ5I95 | 901 - Caetité/Alto Buenos Aires" at bounding box center [55, 243] width 83 height 14
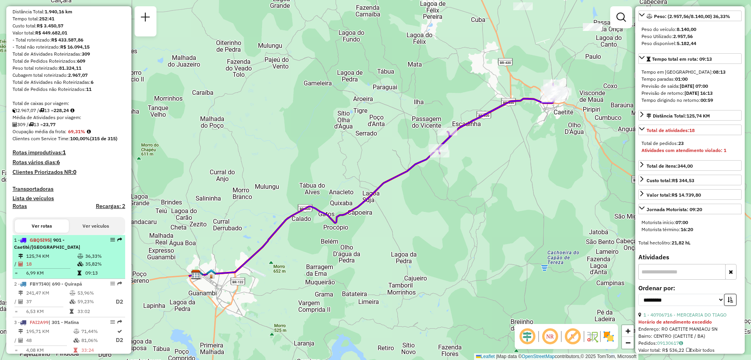
scroll to position [157, 0]
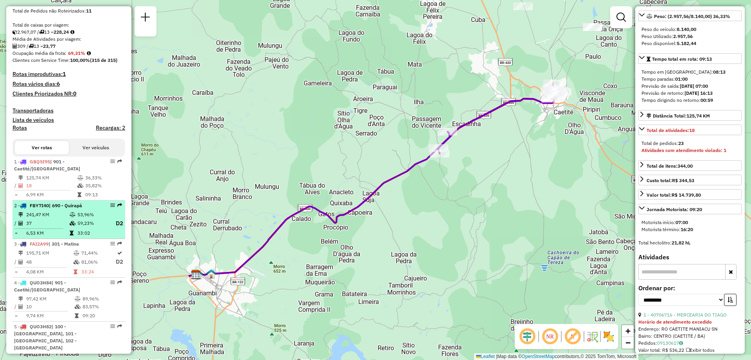
click at [77, 218] on td "53,96%" at bounding box center [92, 215] width 31 height 8
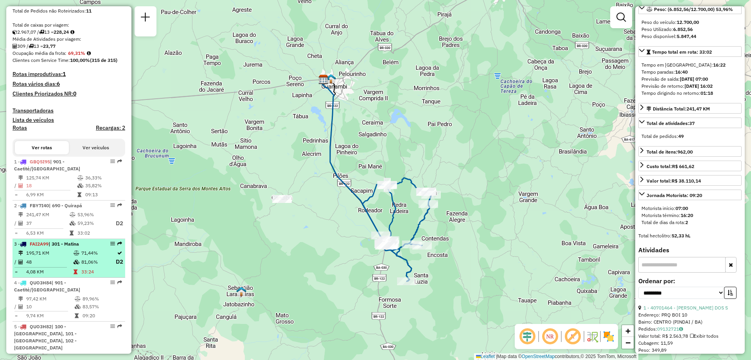
click at [37, 273] on table "195,71 KM 71,44% / 48 81,06% D2 = 4,08 KM 33:24" at bounding box center [69, 262] width 110 height 27
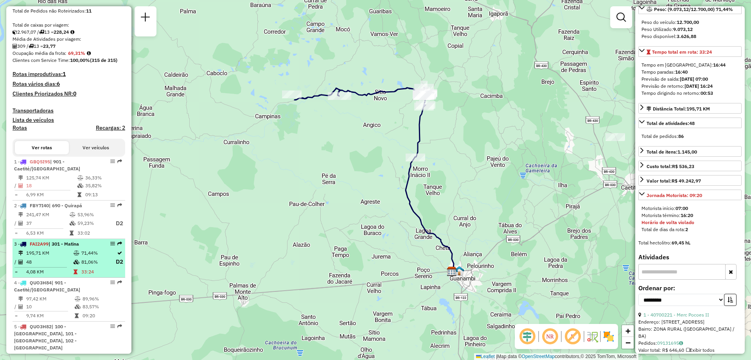
scroll to position [196, 0]
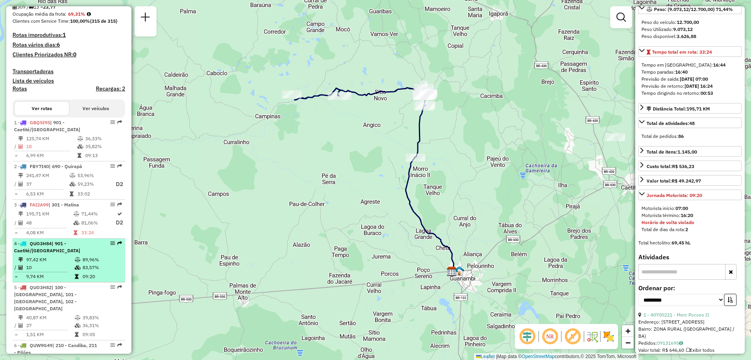
click at [52, 263] on td "97,42 KM" at bounding box center [50, 260] width 49 height 8
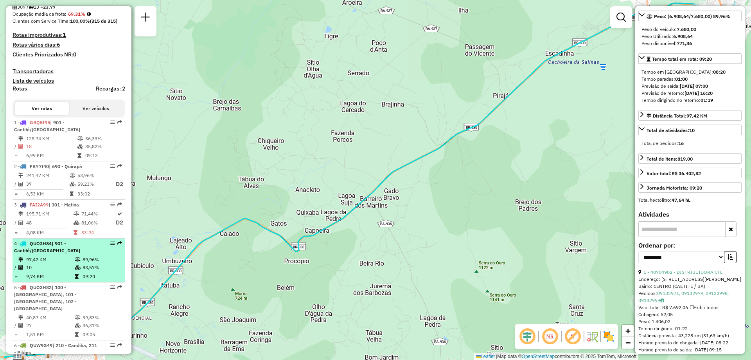
scroll to position [274, 0]
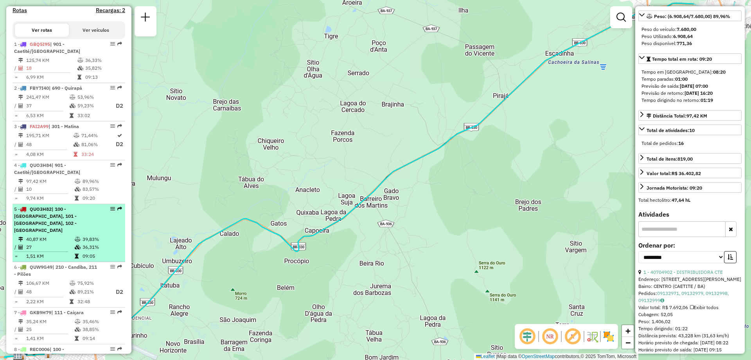
click at [66, 247] on td "27" at bounding box center [50, 247] width 49 height 8
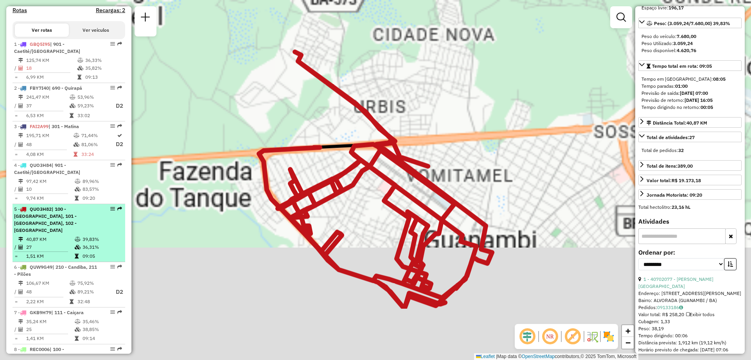
scroll to position [124, 0]
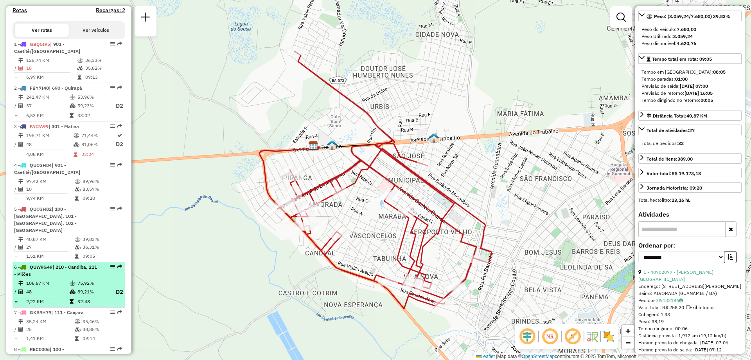
click at [62, 289] on td "48" at bounding box center [47, 292] width 43 height 10
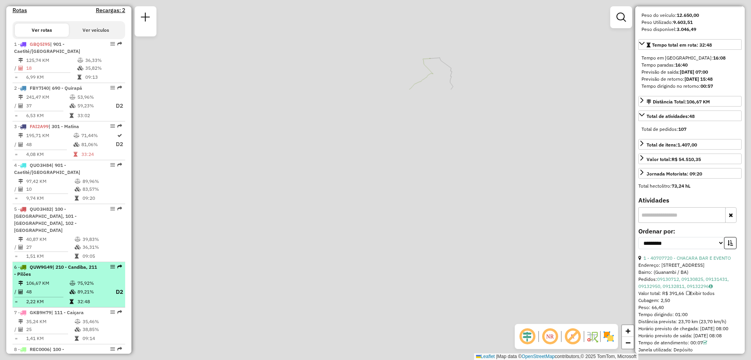
scroll to position [117, 0]
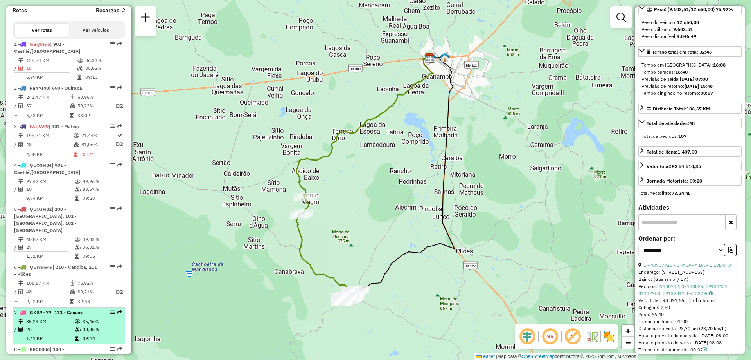
click at [92, 325] on td "35,46%" at bounding box center [102, 321] width 40 height 8
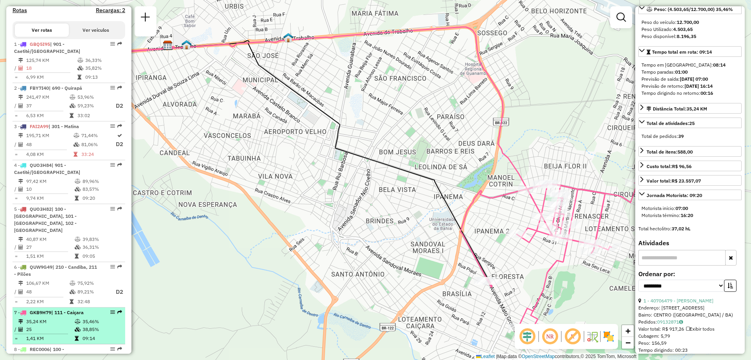
scroll to position [352, 0]
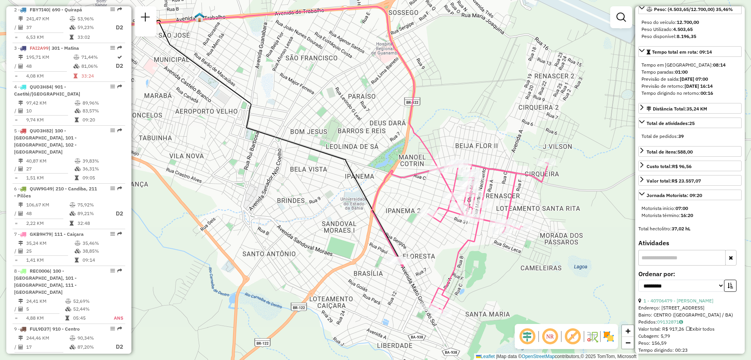
drag, startPoint x: 310, startPoint y: 259, endPoint x: 221, endPoint y: 238, distance: 91.1
click at [221, 238] on div "Janela de atendimento Grade de atendimento Capacidade Transportadoras Veículos …" at bounding box center [375, 180] width 751 height 360
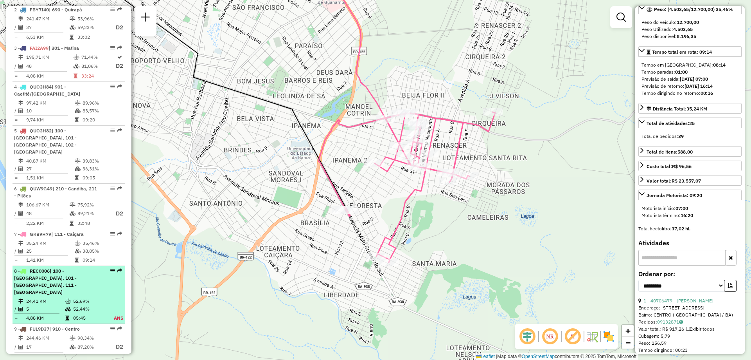
click at [67, 283] on div "8 - REC0006 | 100 - Novo Horizonte, 101 - Por do Sol, 111 - Caiçara" at bounding box center [55, 281] width 83 height 28
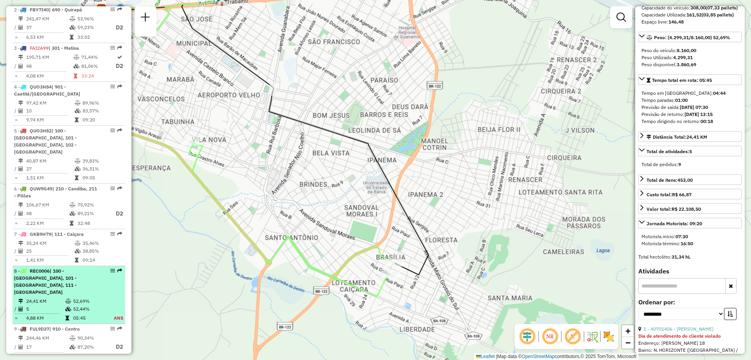
scroll to position [139, 0]
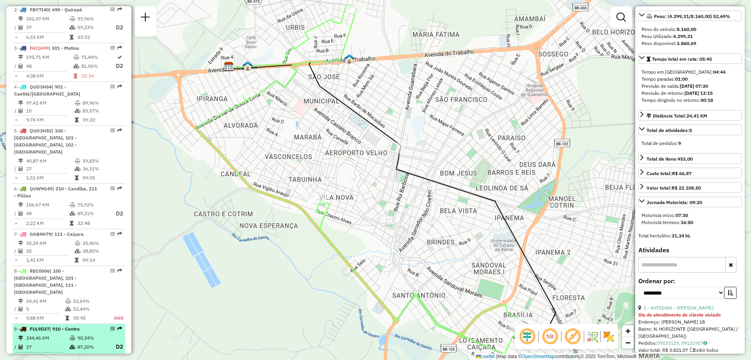
click at [73, 325] on div "9 - FUL9D37 | 910 - Centro" at bounding box center [55, 328] width 83 height 7
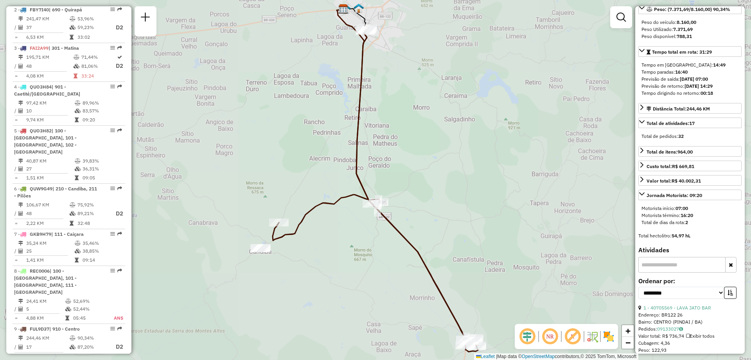
scroll to position [431, 0]
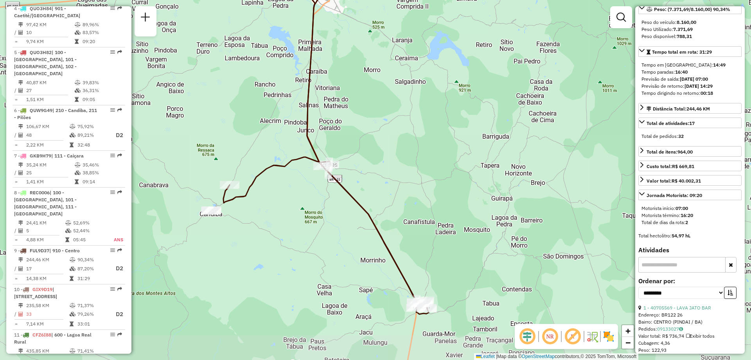
drag, startPoint x: 288, startPoint y: 279, endPoint x: 250, endPoint y: 248, distance: 48.7
click at [250, 248] on div "Janela de atendimento Grade de atendimento Capacidade Transportadoras Veículos …" at bounding box center [375, 180] width 751 height 360
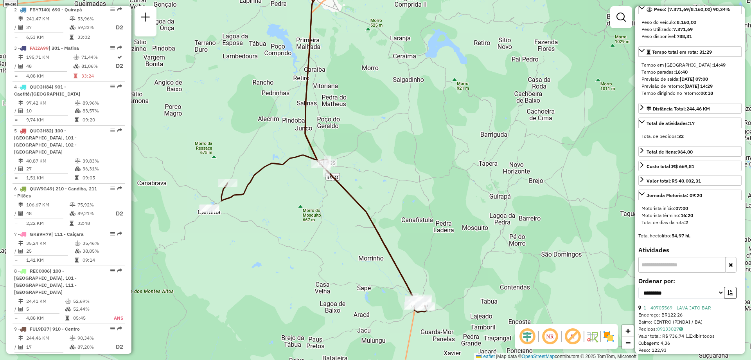
scroll to position [274, 0]
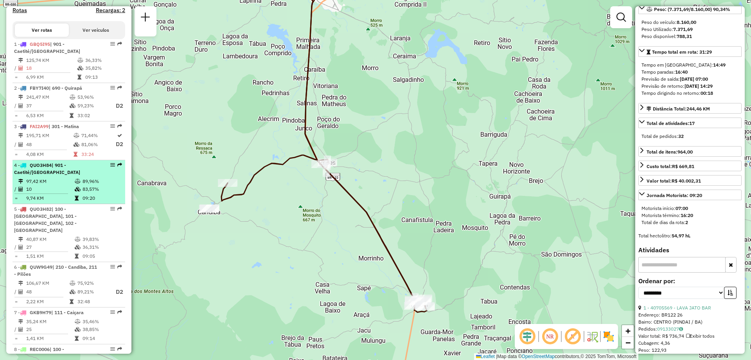
click at [65, 176] on div "4 - QUO3H84 | 901 - Caetité/Alto Buenos Aires" at bounding box center [55, 169] width 83 height 14
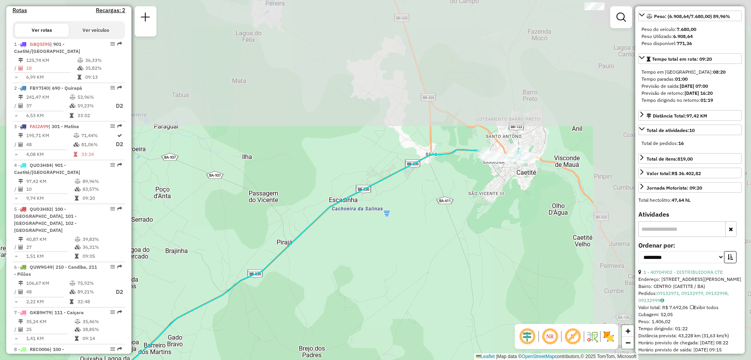
drag, startPoint x: 410, startPoint y: 177, endPoint x: 209, endPoint y: 307, distance: 239.7
click at [209, 307] on icon at bounding box center [159, 327] width 743 height 355
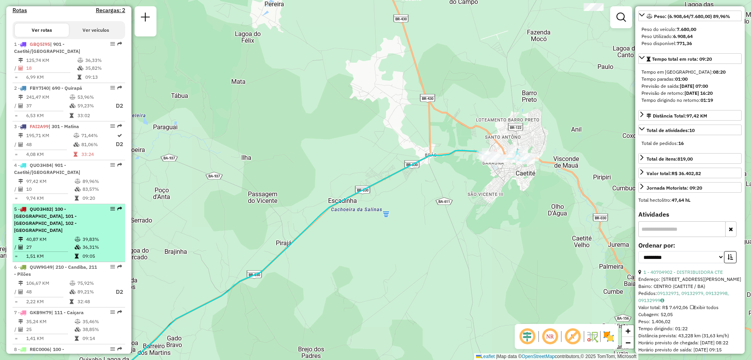
click at [103, 241] on td "39,83%" at bounding box center [102, 239] width 40 height 8
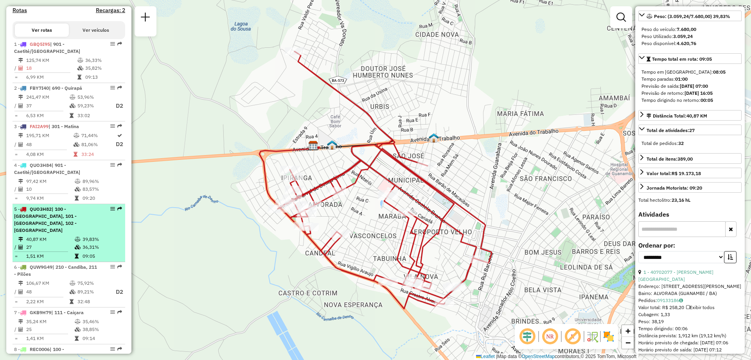
scroll to position [352, 0]
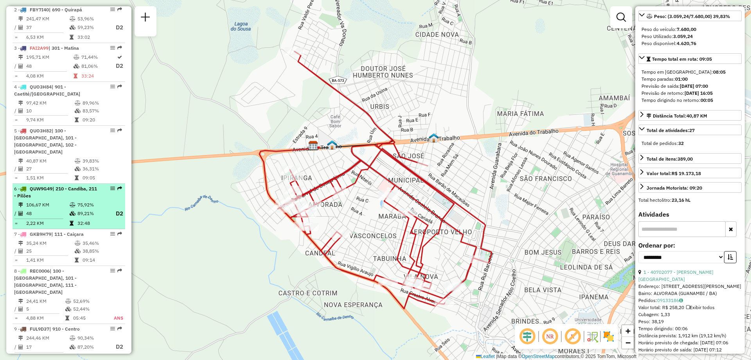
drag, startPoint x: 69, startPoint y: 205, endPoint x: 66, endPoint y: 216, distance: 11.8
click at [70, 205] on icon at bounding box center [73, 204] width 6 height 5
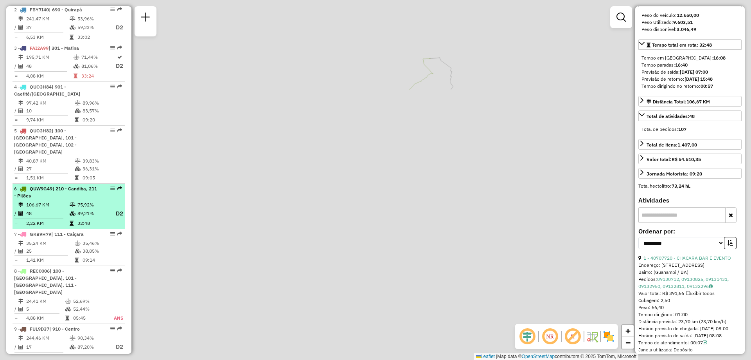
scroll to position [117, 0]
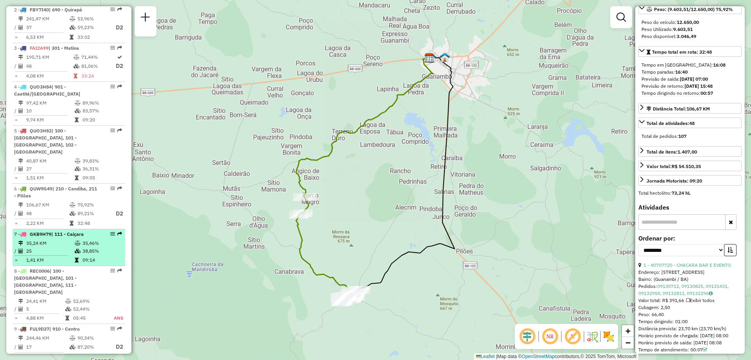
click at [69, 249] on td "25" at bounding box center [50, 251] width 49 height 8
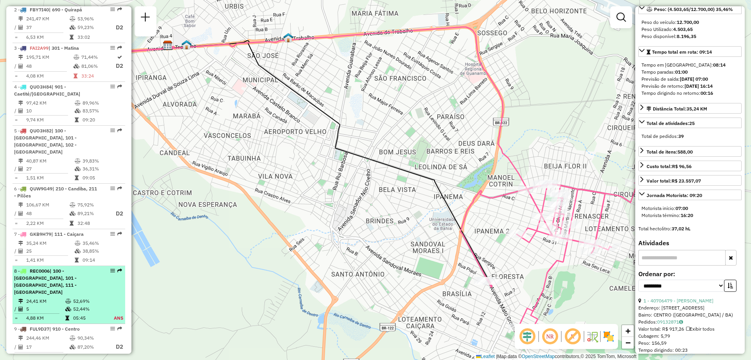
click at [68, 288] on div "8 - REC0006 | 100 - Novo Horizonte, 101 - Por do Sol, 111 - Caiçara" at bounding box center [55, 281] width 83 height 28
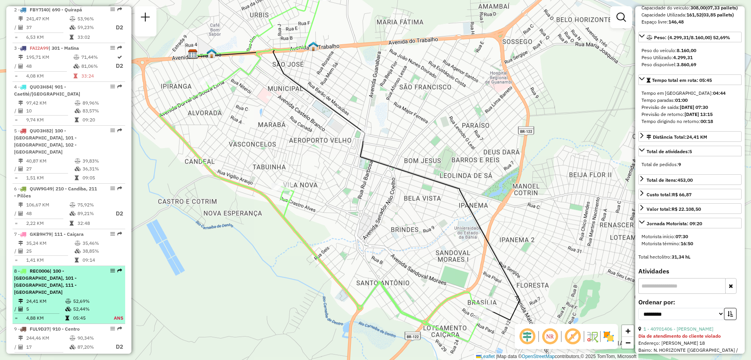
scroll to position [139, 0]
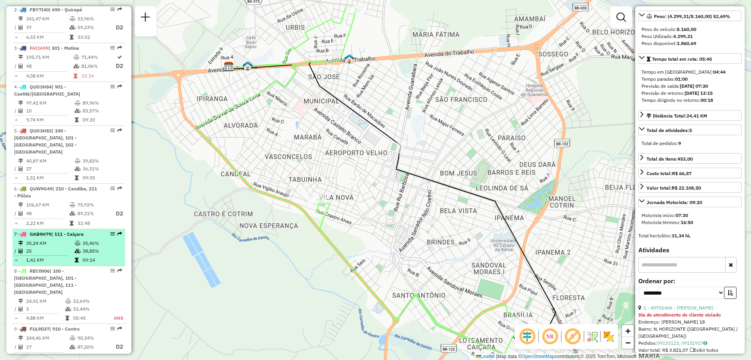
click at [85, 240] on td "35,46%" at bounding box center [102, 243] width 40 height 8
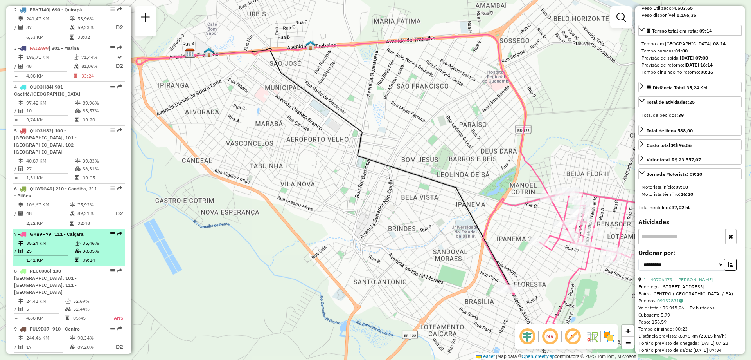
scroll to position [117, 0]
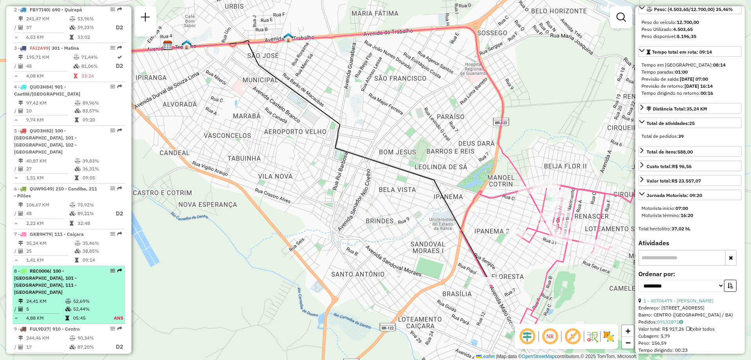
click at [64, 288] on div "8 - REC0006 | 100 - Novo Horizonte, 101 - Por do Sol, 111 - Caiçara" at bounding box center [55, 281] width 83 height 28
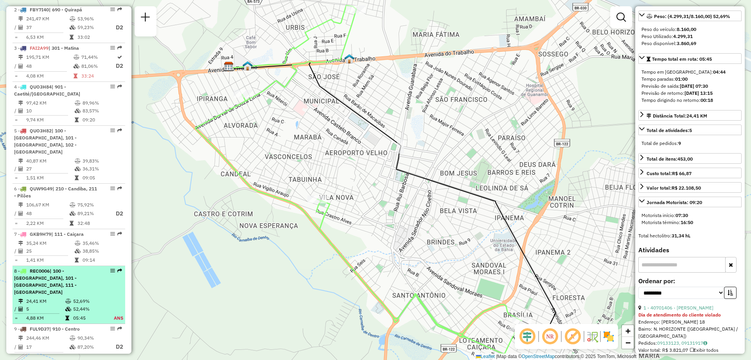
scroll to position [431, 0]
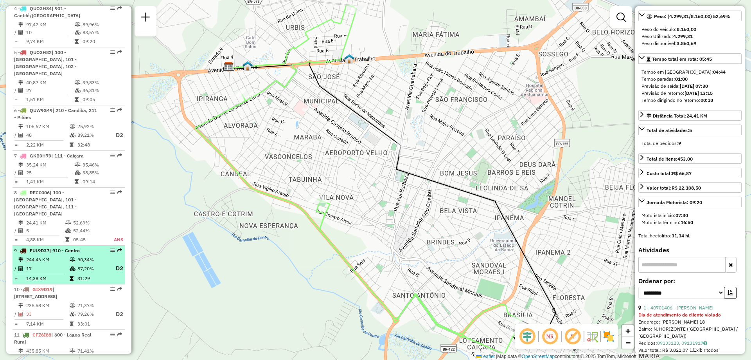
click at [65, 264] on td "17" at bounding box center [47, 268] width 43 height 10
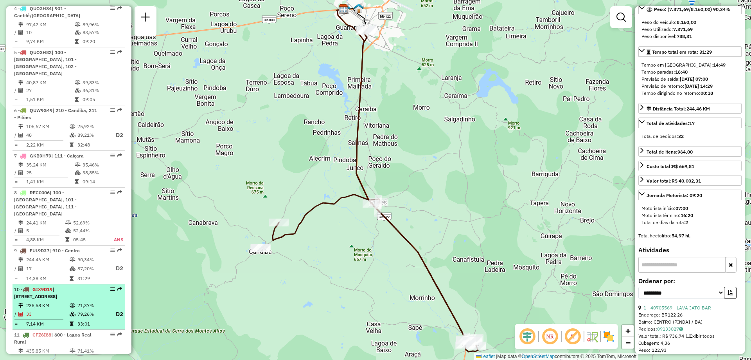
click at [65, 303] on td "235,58 KM" at bounding box center [47, 305] width 43 height 8
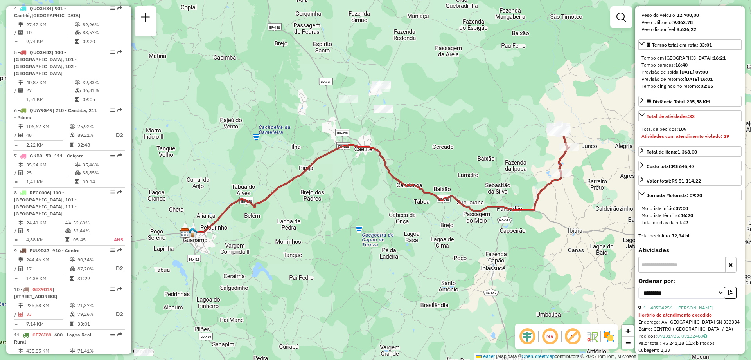
scroll to position [509, 0]
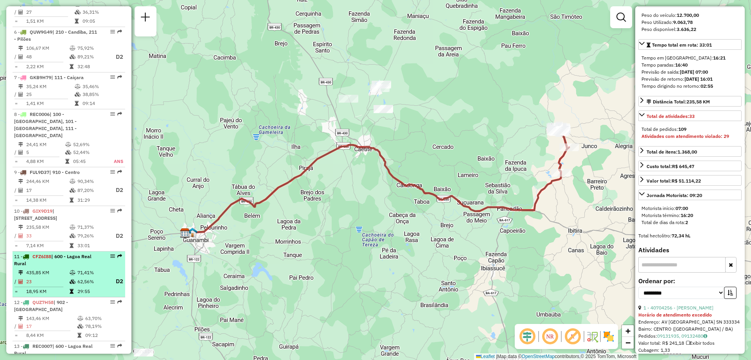
click at [74, 279] on icon at bounding box center [73, 281] width 6 height 5
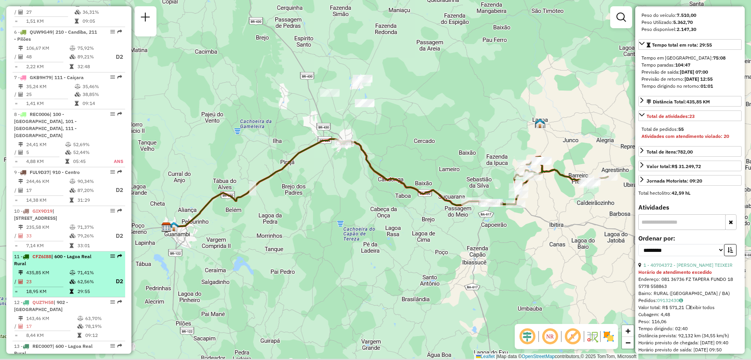
scroll to position [117, 0]
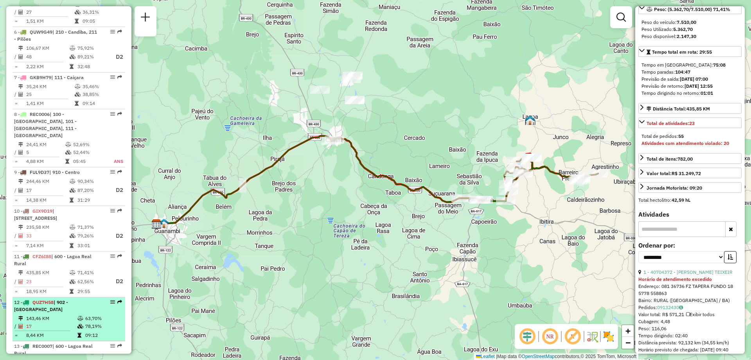
click at [67, 305] on div "12 - QUZ7H58 | 902 - Maniaçu" at bounding box center [55, 306] width 83 height 14
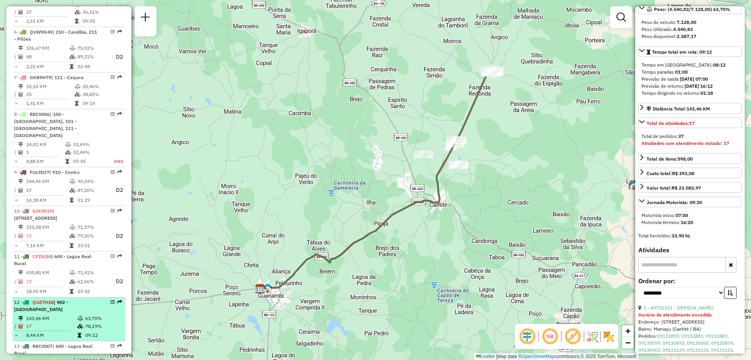
scroll to position [587, 0]
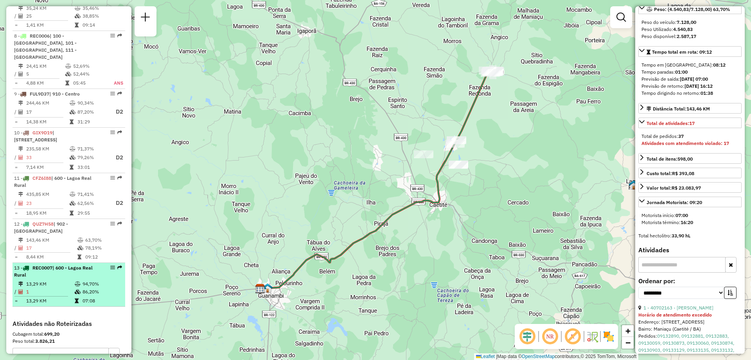
click at [61, 268] on div "13 - REC0007 | 600 - Lagoa Real Rural" at bounding box center [55, 271] width 83 height 14
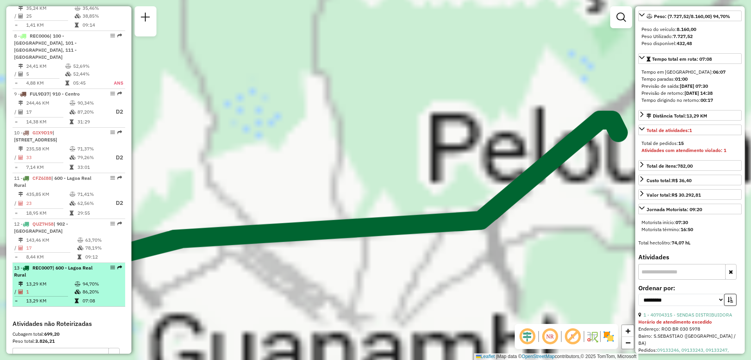
scroll to position [124, 0]
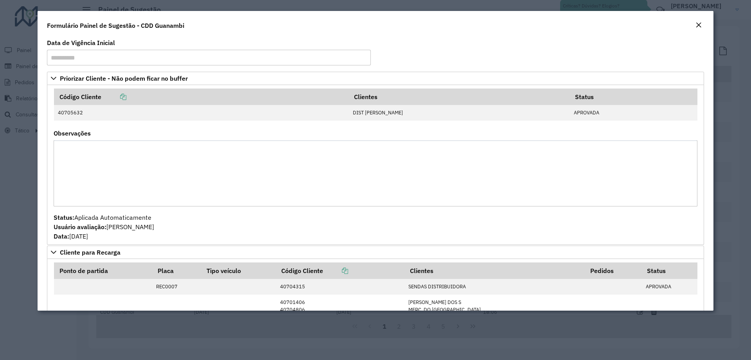
scroll to position [314, 0]
